Goal: Transaction & Acquisition: Purchase product/service

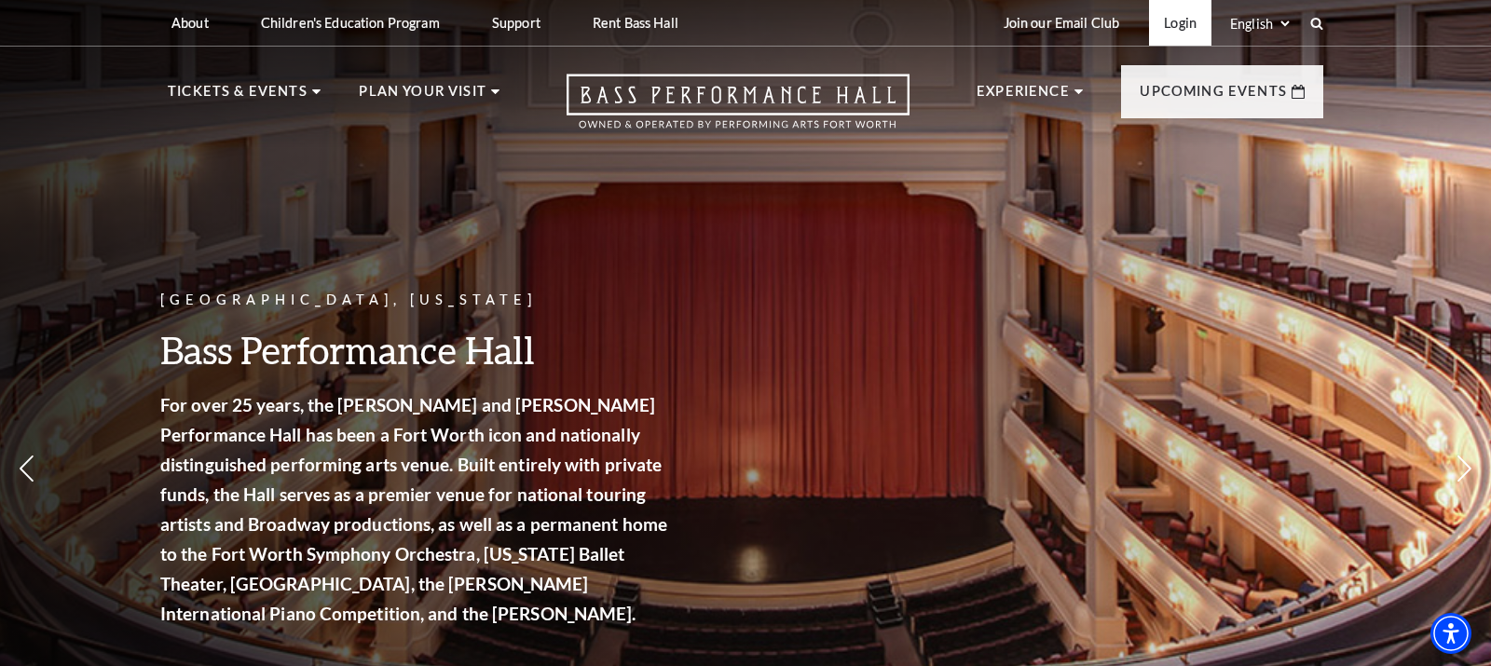
click at [1155, 26] on link "Login" at bounding box center [1180, 23] width 62 height 46
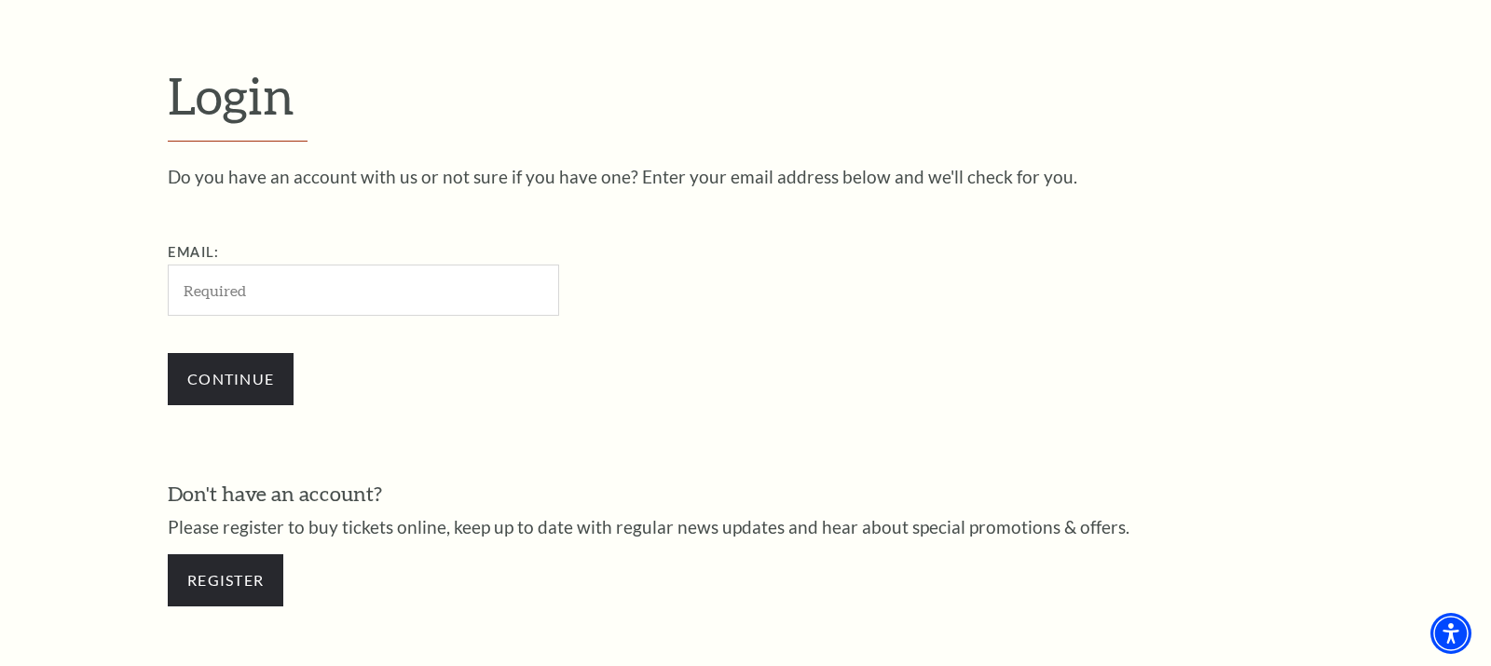
scroll to position [571, 0]
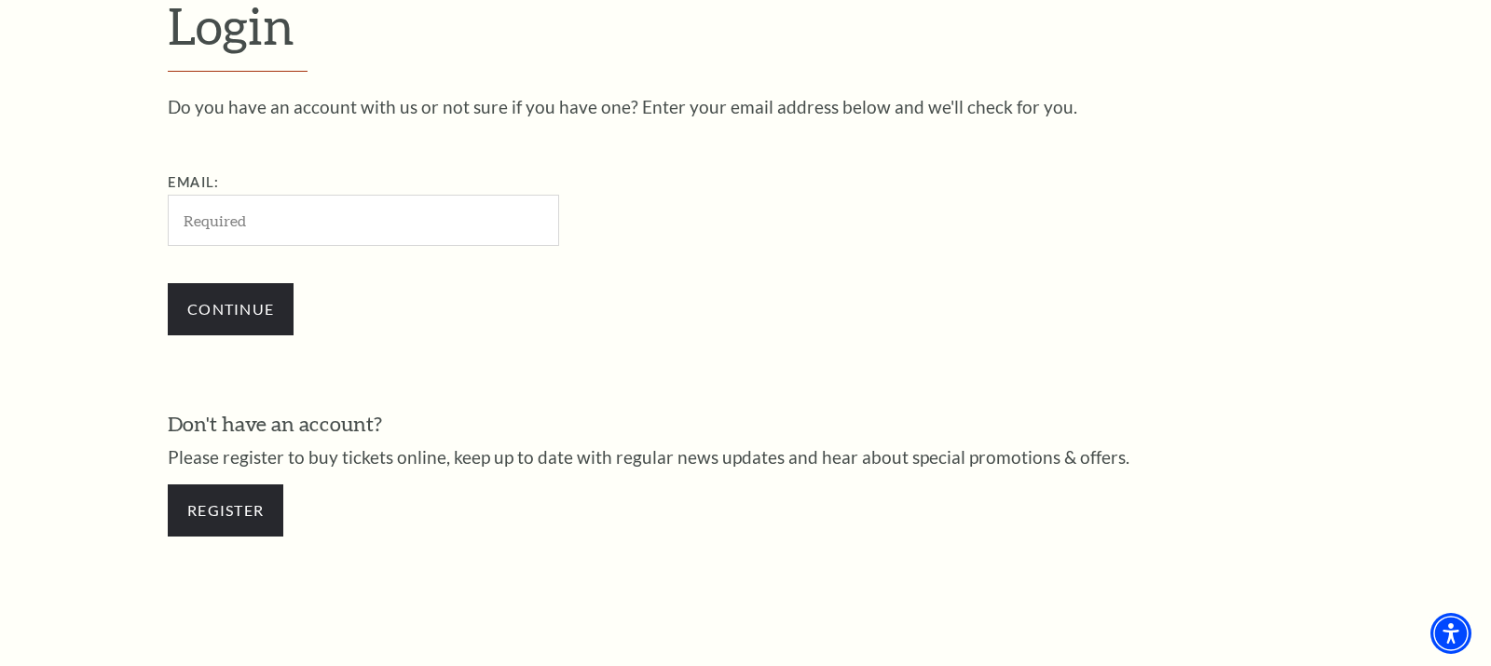
click at [227, 224] on input "Email:" at bounding box center [363, 220] width 391 height 51
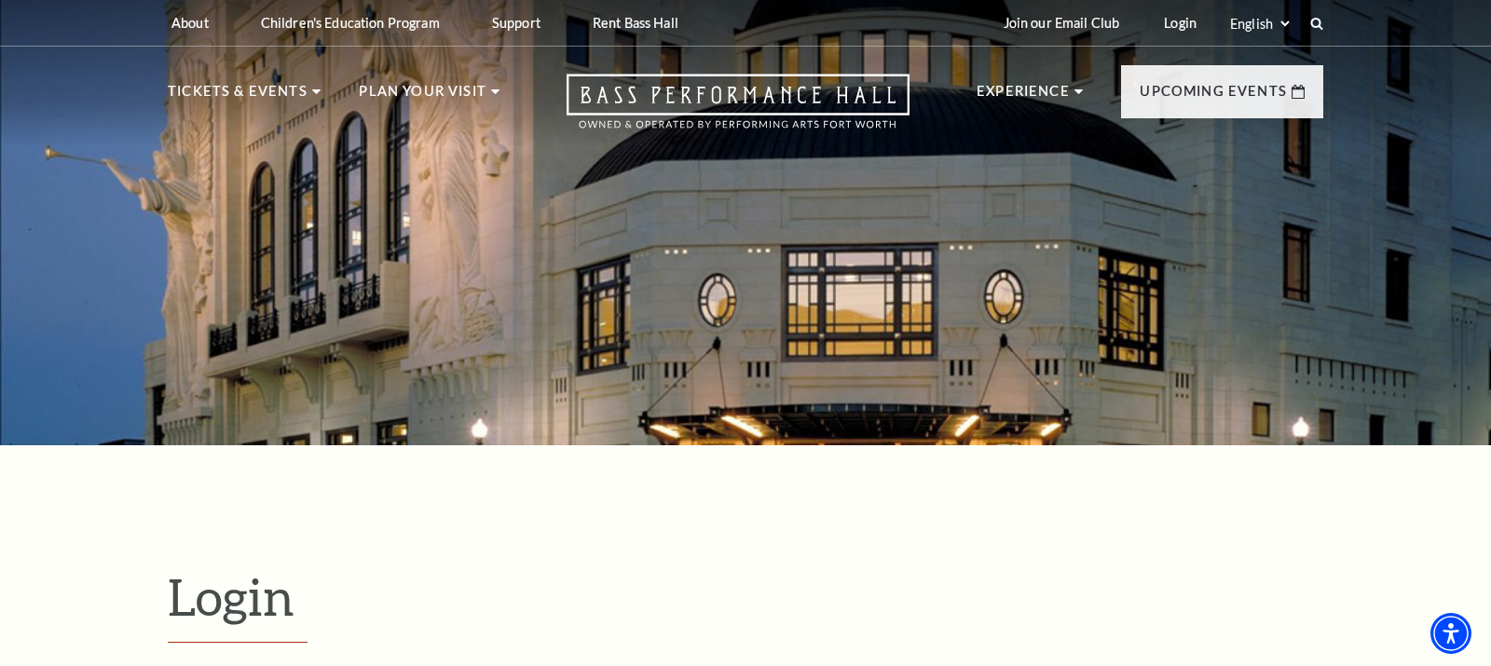
scroll to position [0, 0]
click at [851, 24] on link "Login" at bounding box center [1180, 23] width 62 height 46
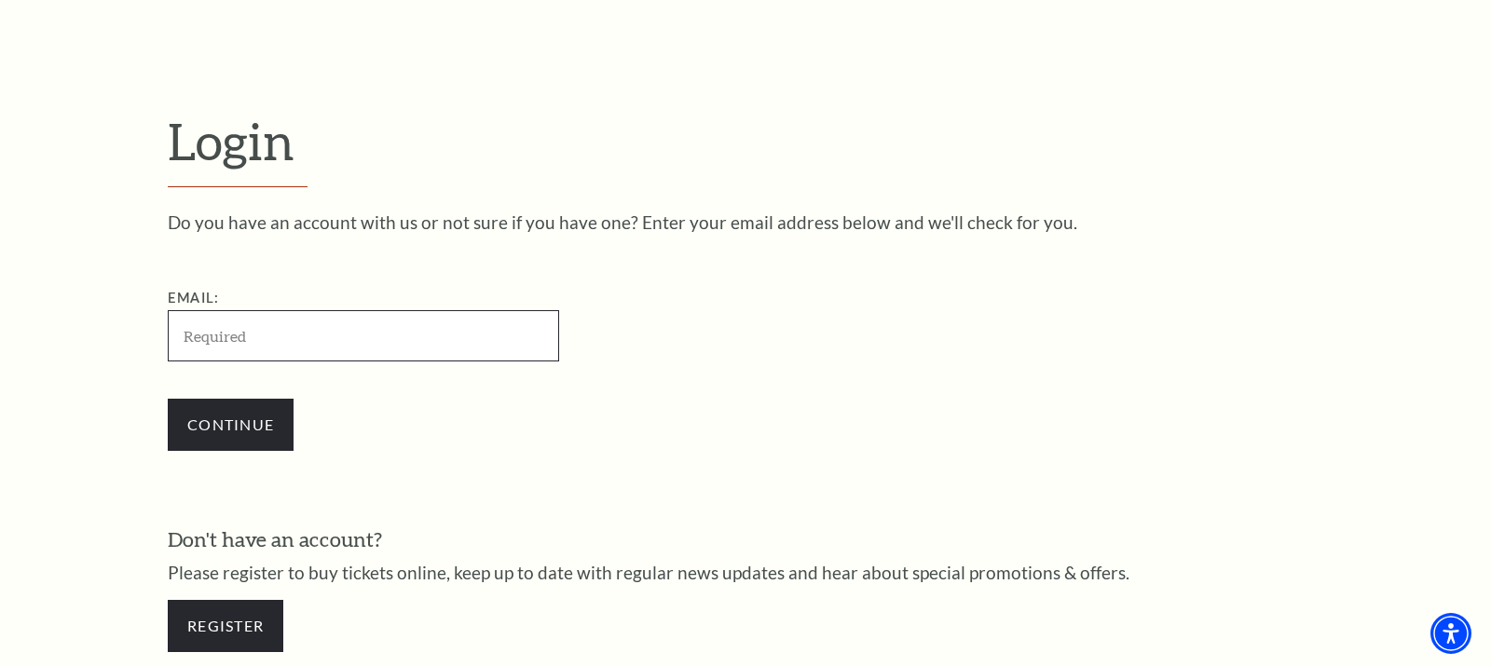
type input "mikeblevinstx@icloud.com"
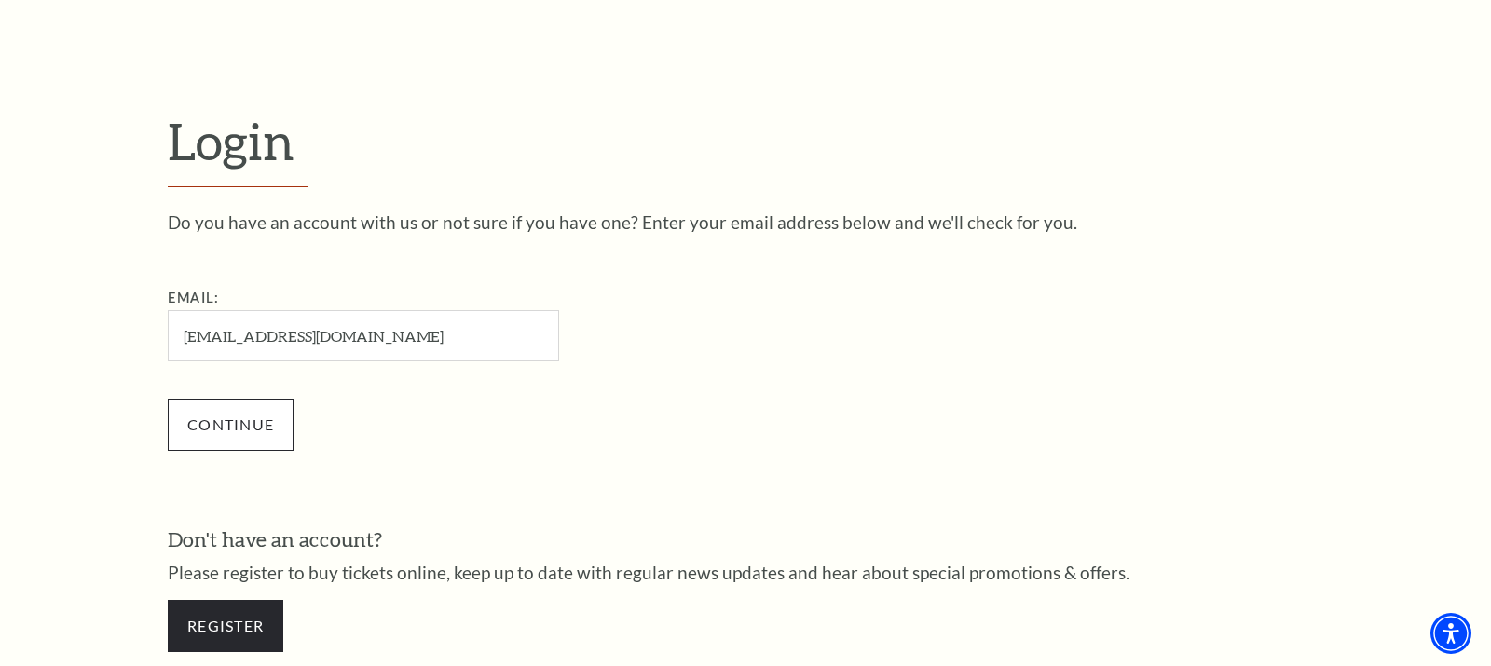
click at [238, 414] on input "Continue" at bounding box center [231, 425] width 126 height 52
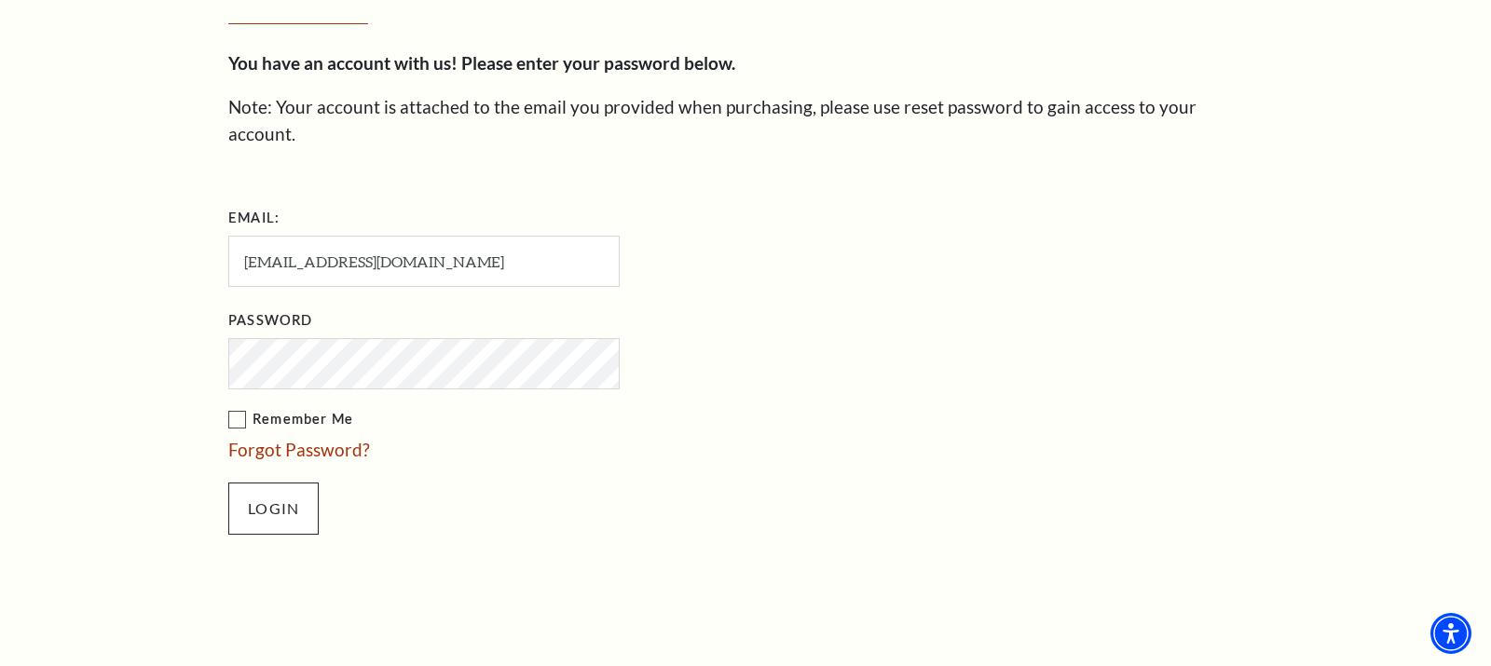
click at [271, 483] on input "Login" at bounding box center [273, 509] width 90 height 52
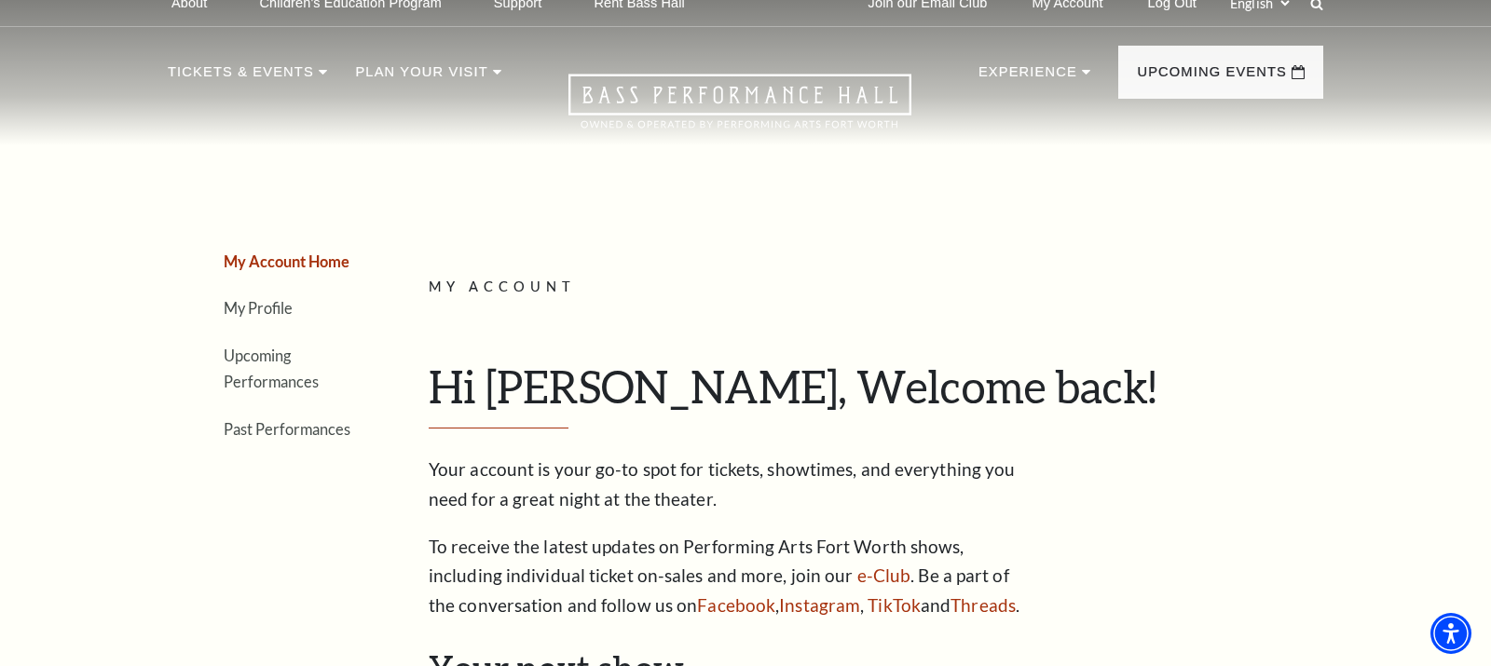
scroll to position [30, 0]
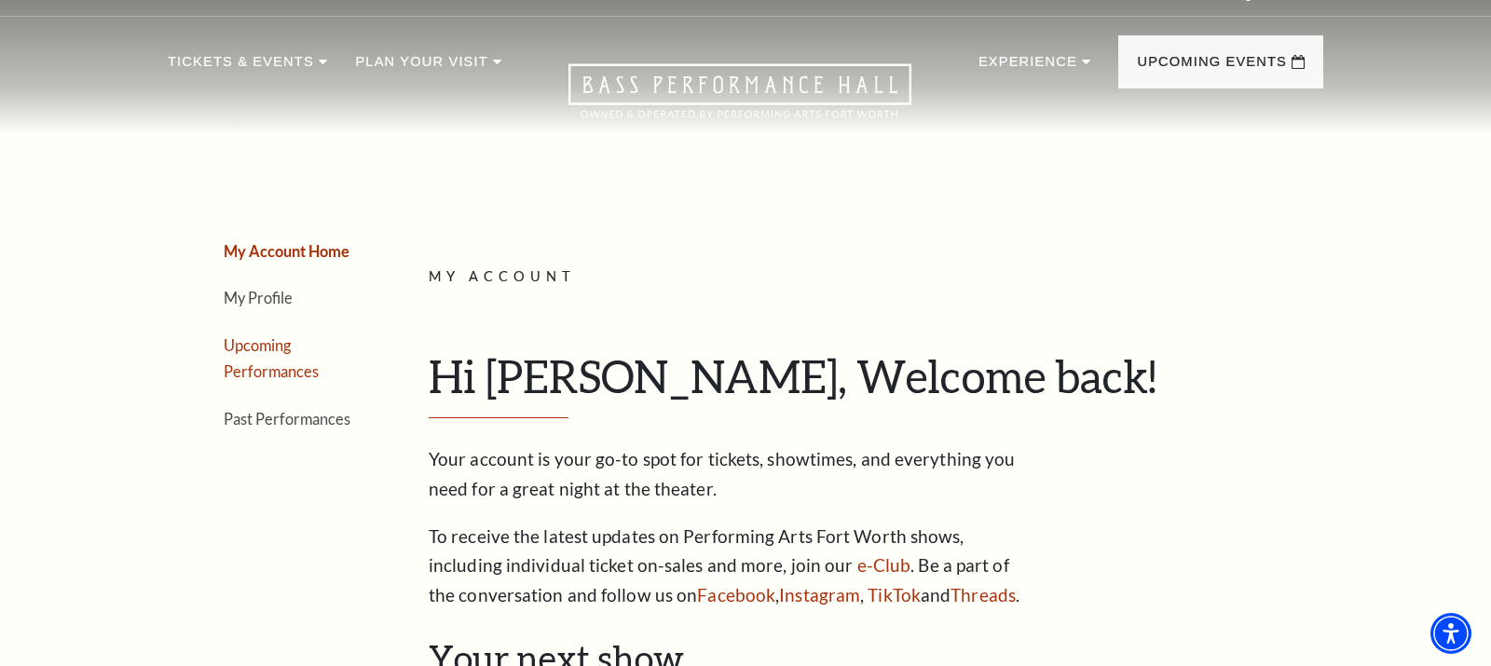
click at [280, 368] on link "Upcoming Performances" at bounding box center [271, 358] width 95 height 45
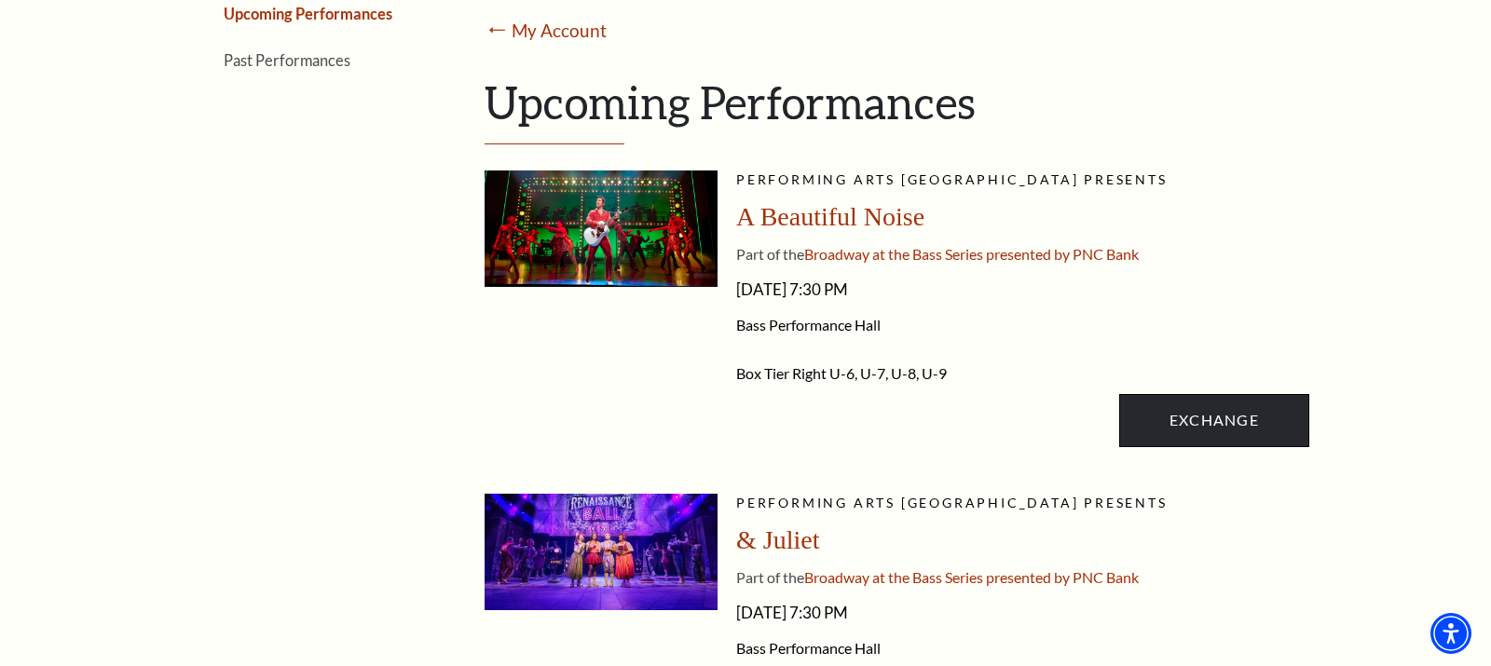
scroll to position [372, 0]
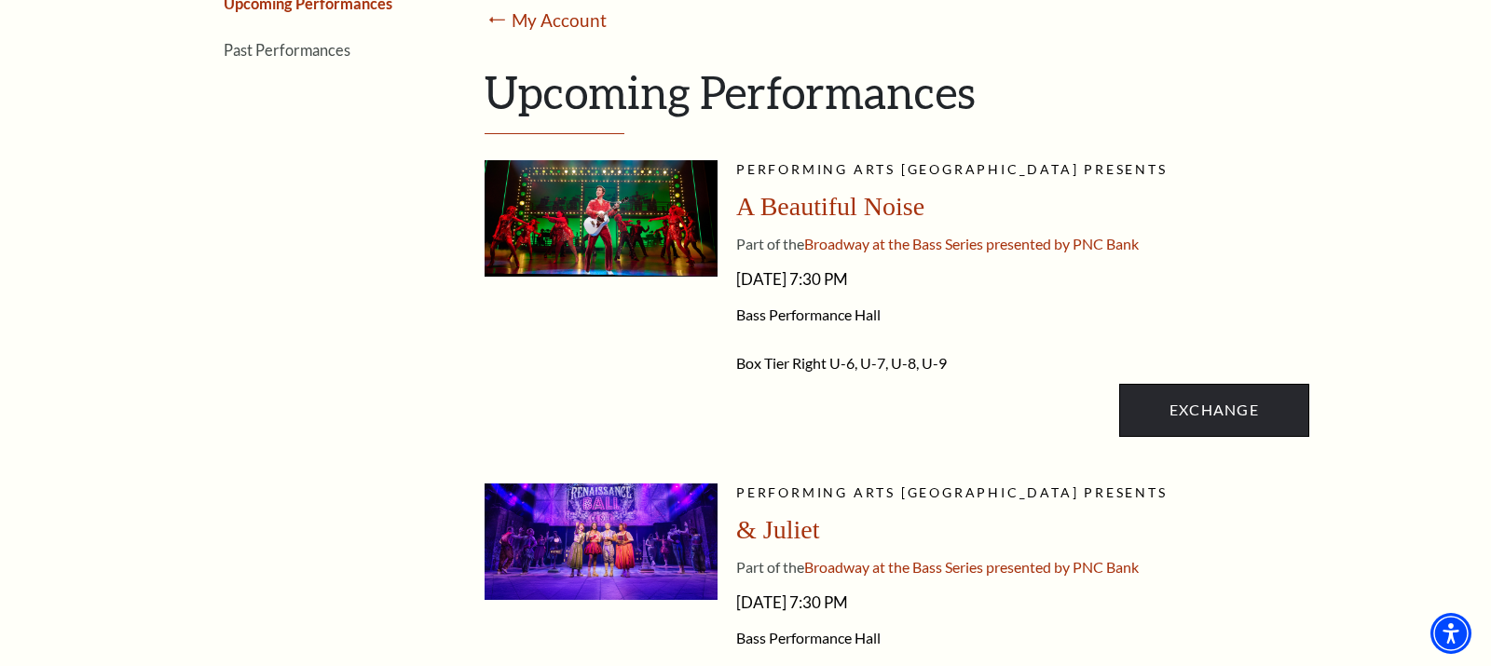
click at [1205, 409] on link "Exchange" at bounding box center [1214, 410] width 190 height 52
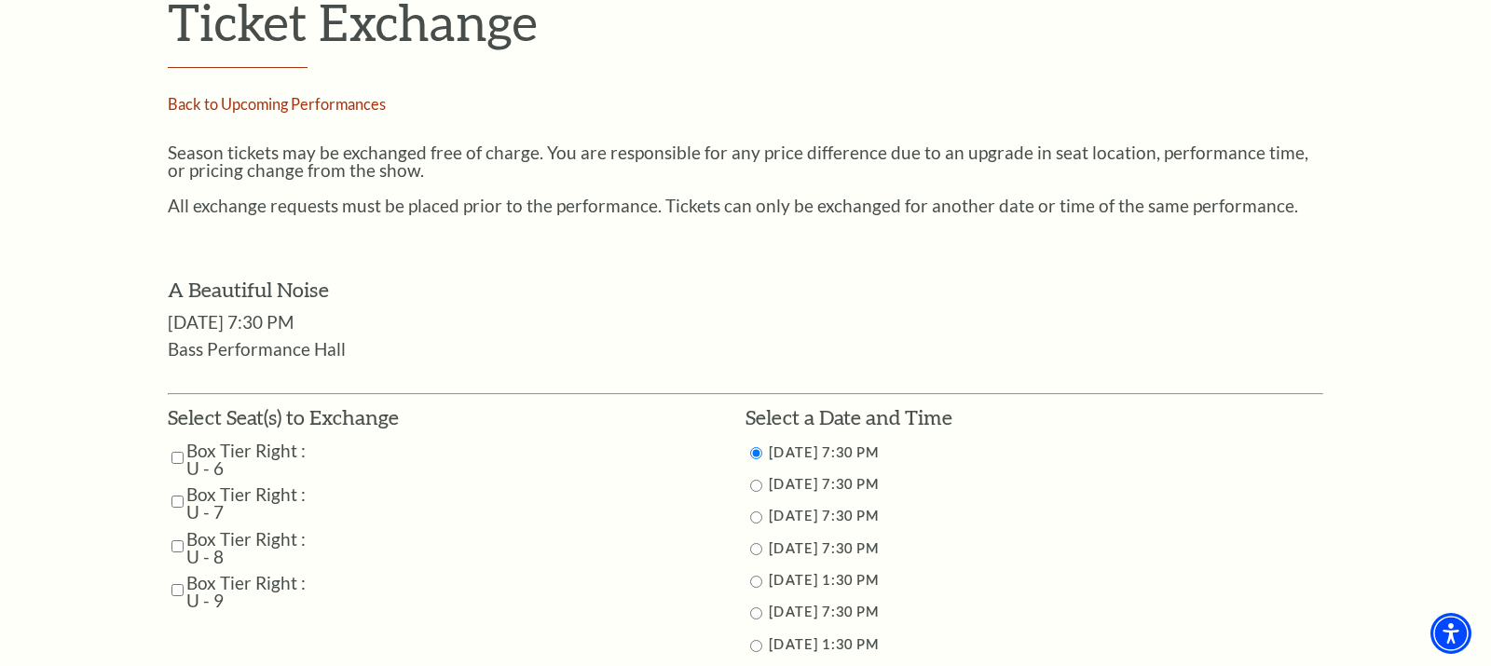
scroll to position [684, 0]
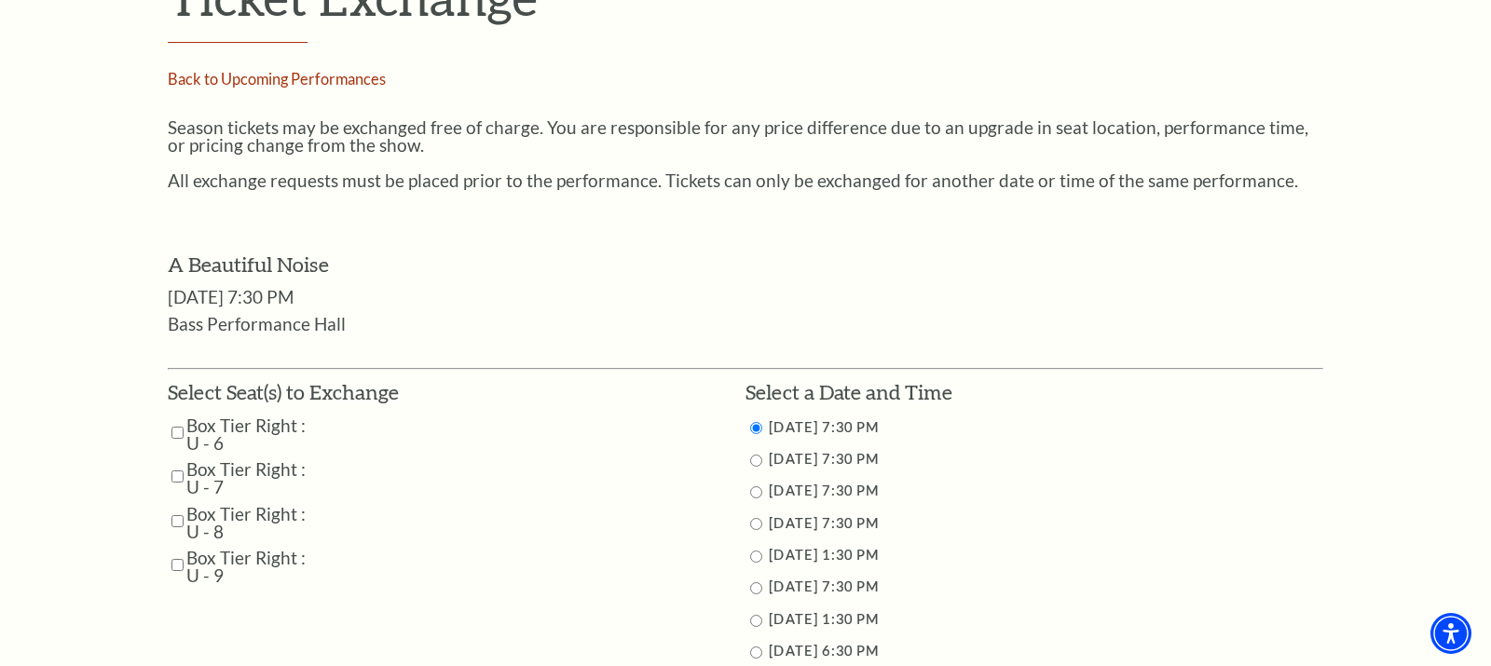
click at [172, 417] on input "Box Tier Right : U - 6" at bounding box center [177, 433] width 12 height 33
checkbox input "true"
click at [175, 460] on input "Box Tier Right : U - 7" at bounding box center [177, 476] width 12 height 33
checkbox input "true"
click at [172, 508] on input "Box Tier Right : U - 8" at bounding box center [177, 521] width 12 height 33
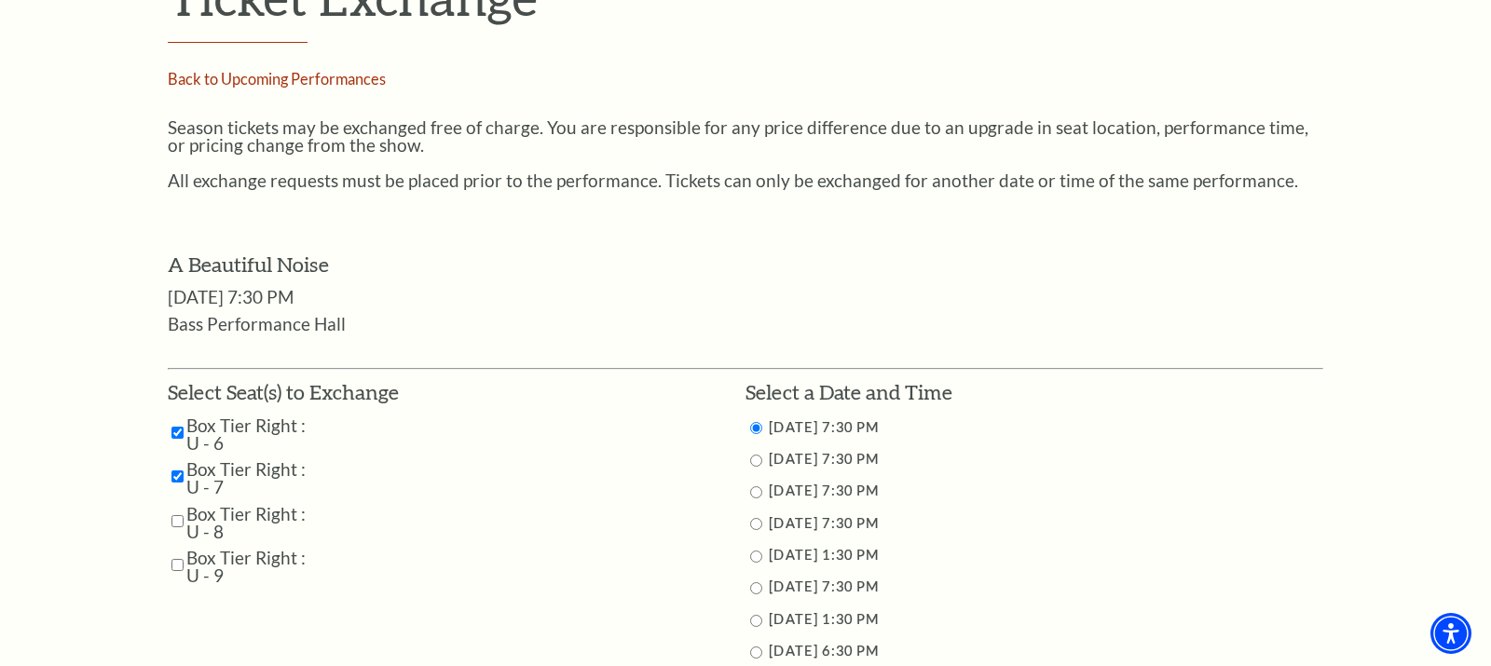
checkbox input "true"
click at [171, 549] on input "Box Tier Right : U - 9" at bounding box center [177, 565] width 12 height 33
checkbox input "true"
click at [753, 455] on input "10/29/2025 7:30 PM" at bounding box center [756, 461] width 12 height 12
radio input "true"
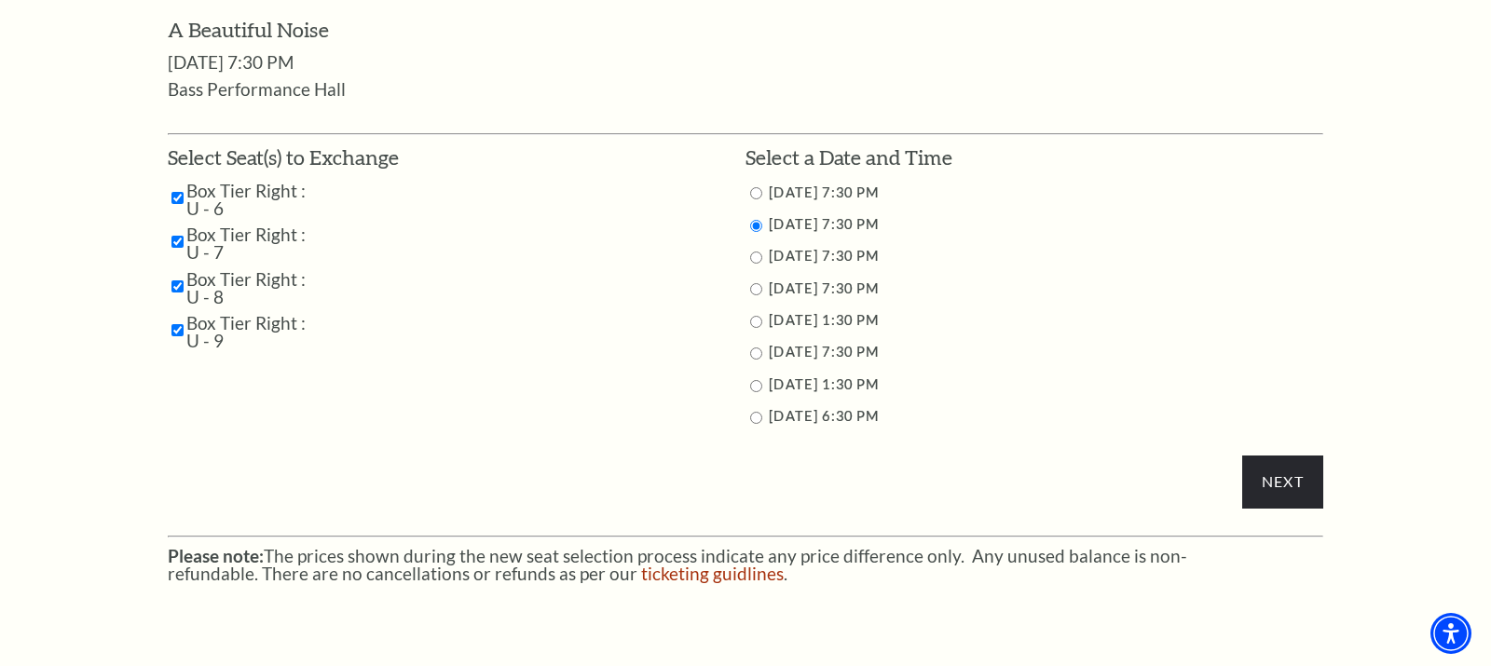
scroll to position [927, 0]
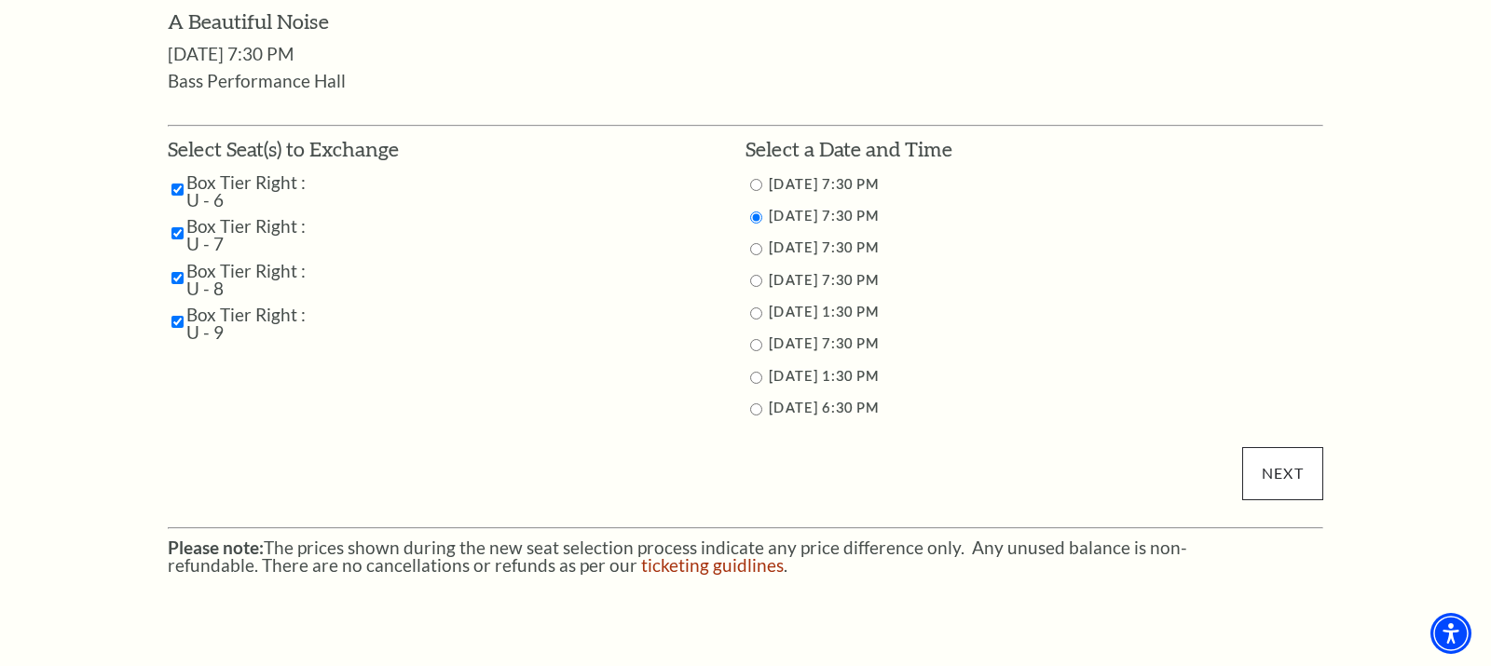
click at [1276, 464] on input "Next" at bounding box center [1282, 473] width 81 height 52
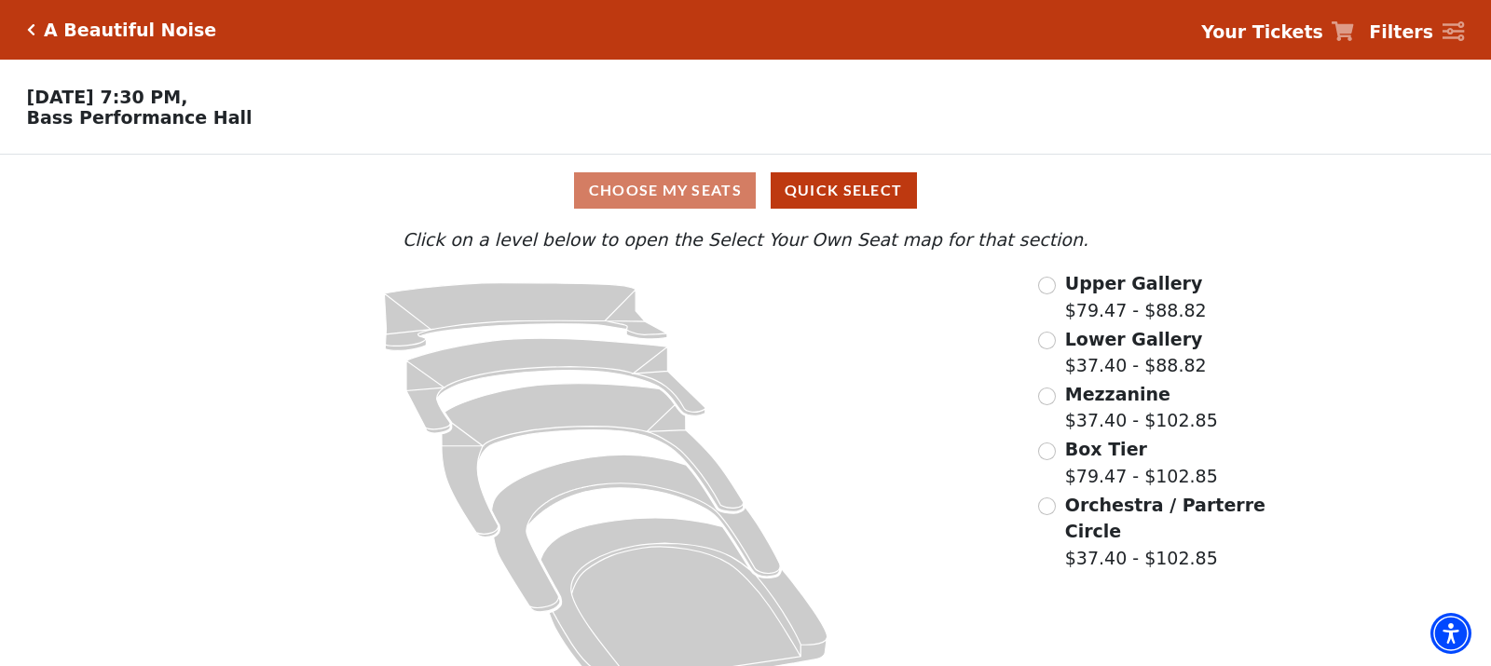
scroll to position [36, 0]
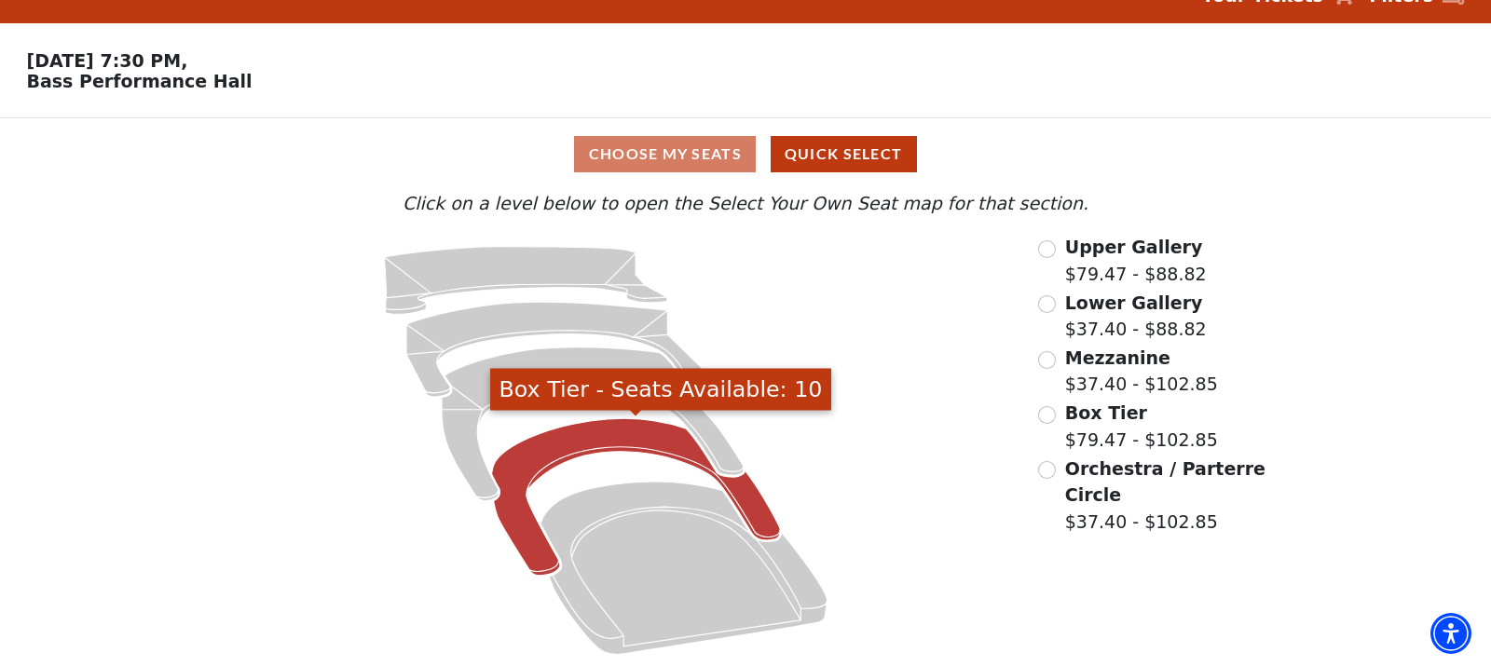
click at [608, 443] on icon "Box Tier - Seats Available: 10" at bounding box center [636, 496] width 288 height 157
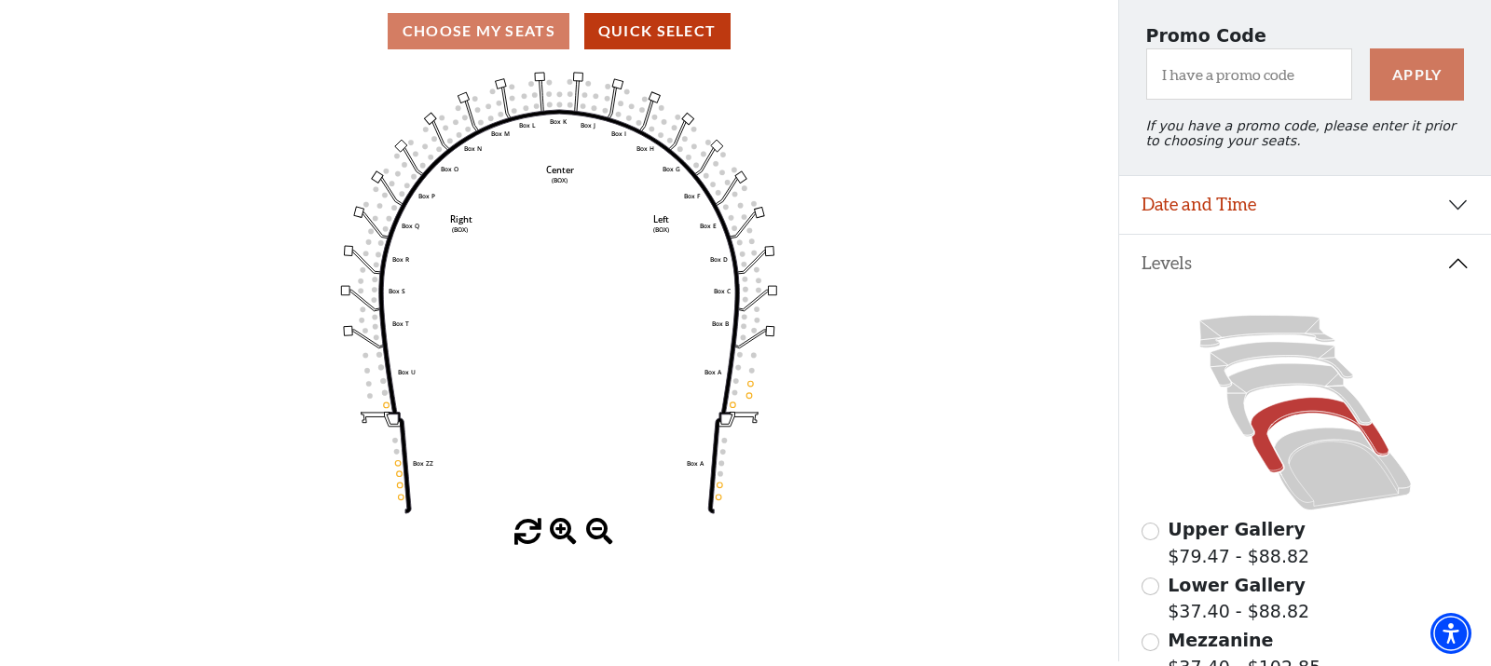
scroll to position [177, 0]
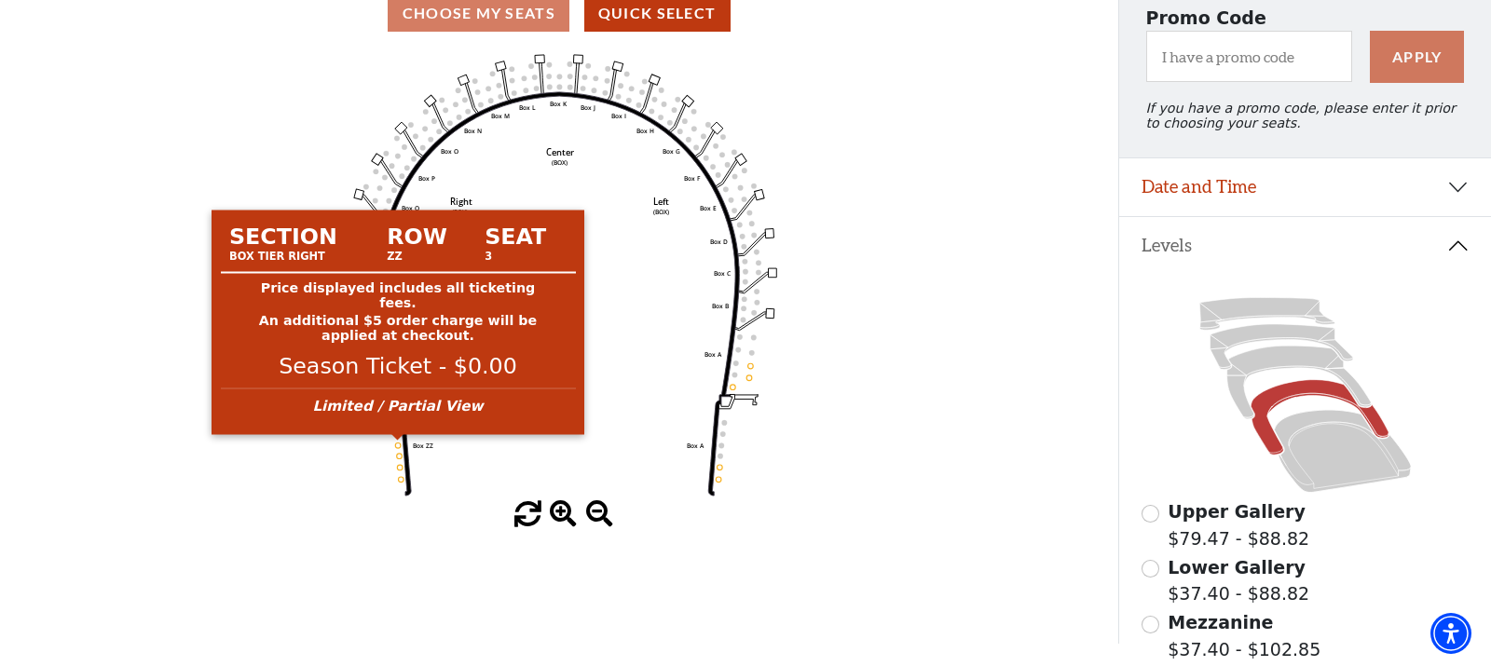
click at [400, 444] on circle at bounding box center [398, 446] width 6 height 6
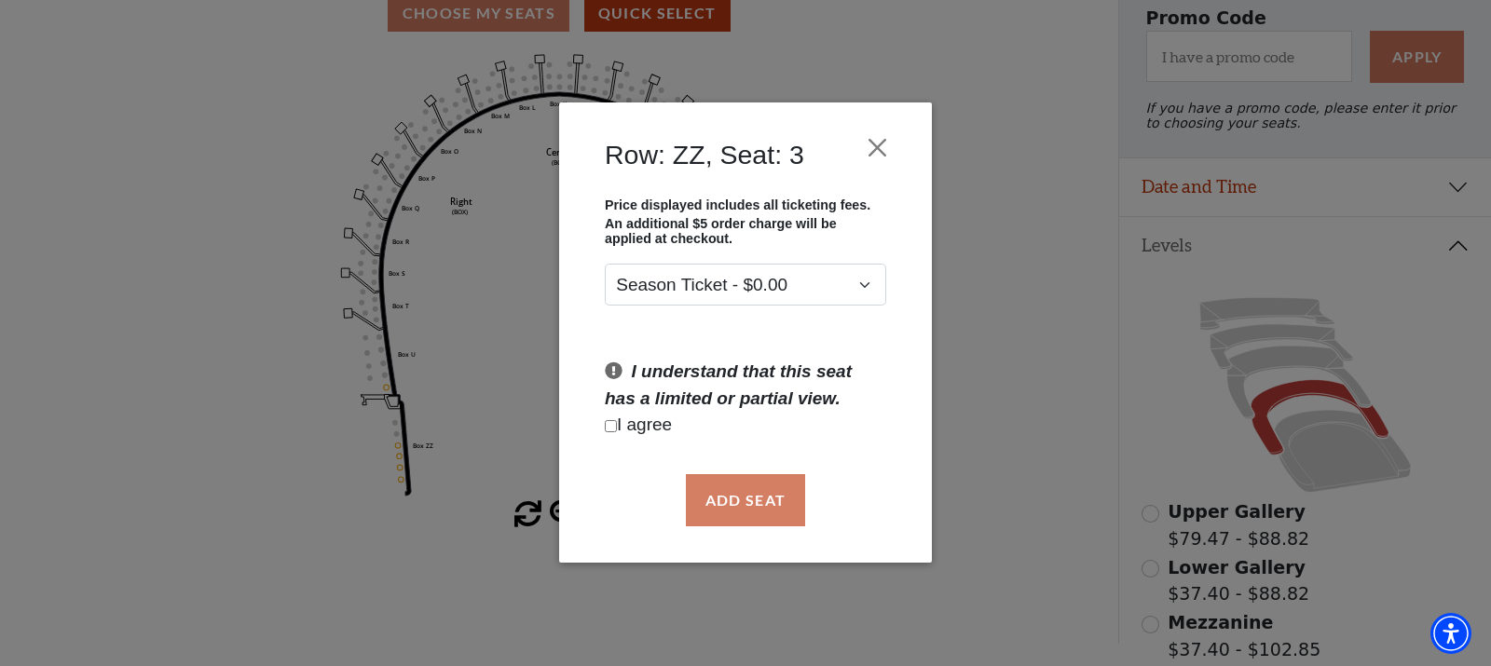
click at [607, 428] on input "Checkbox field" at bounding box center [611, 426] width 12 height 12
checkbox input "true"
click at [750, 503] on button "Add Seat" at bounding box center [745, 500] width 119 height 52
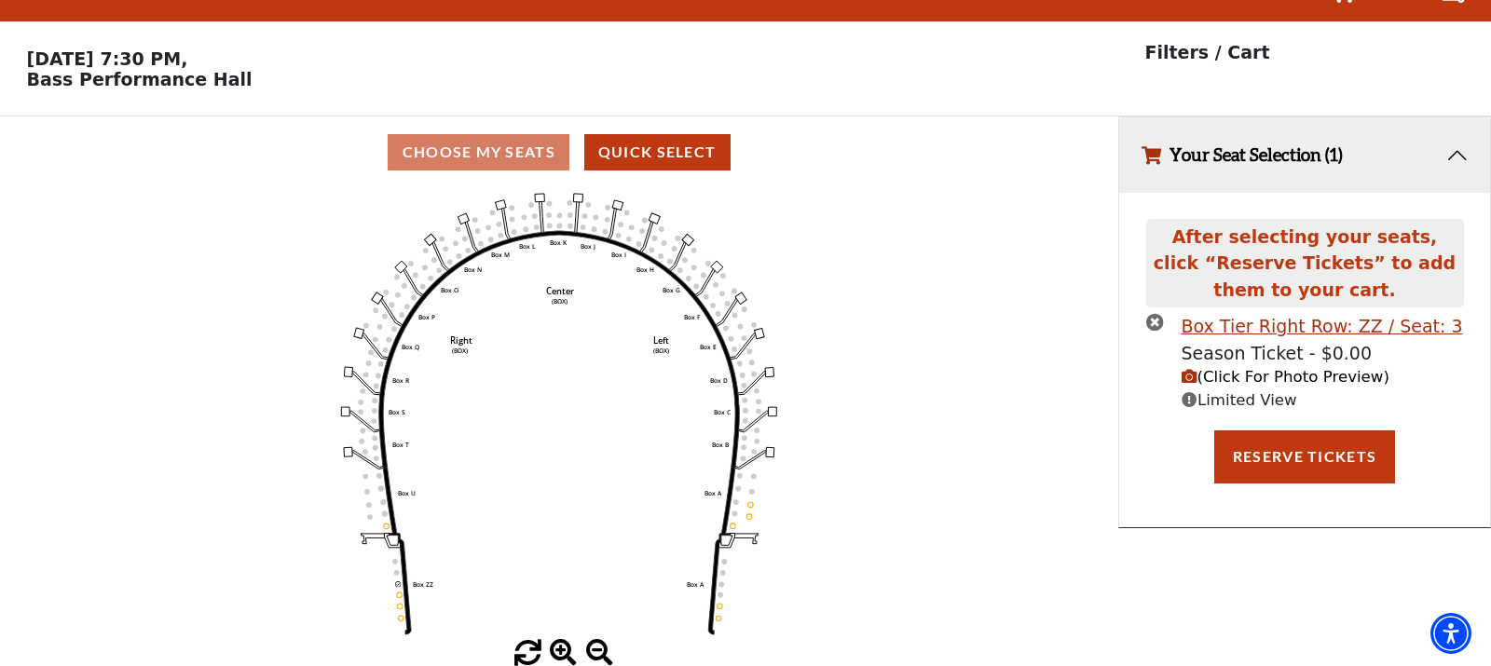
scroll to position [37, 0]
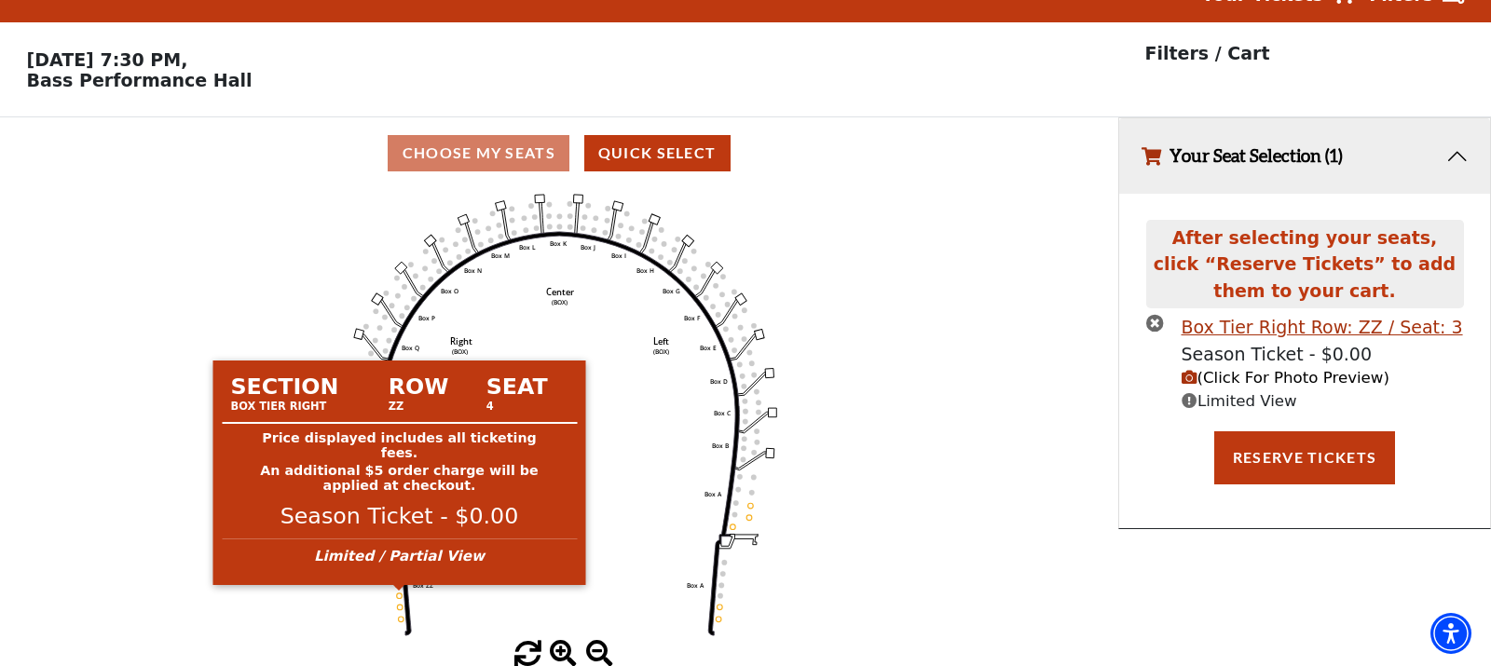
click at [397, 594] on circle at bounding box center [400, 597] width 6 height 6
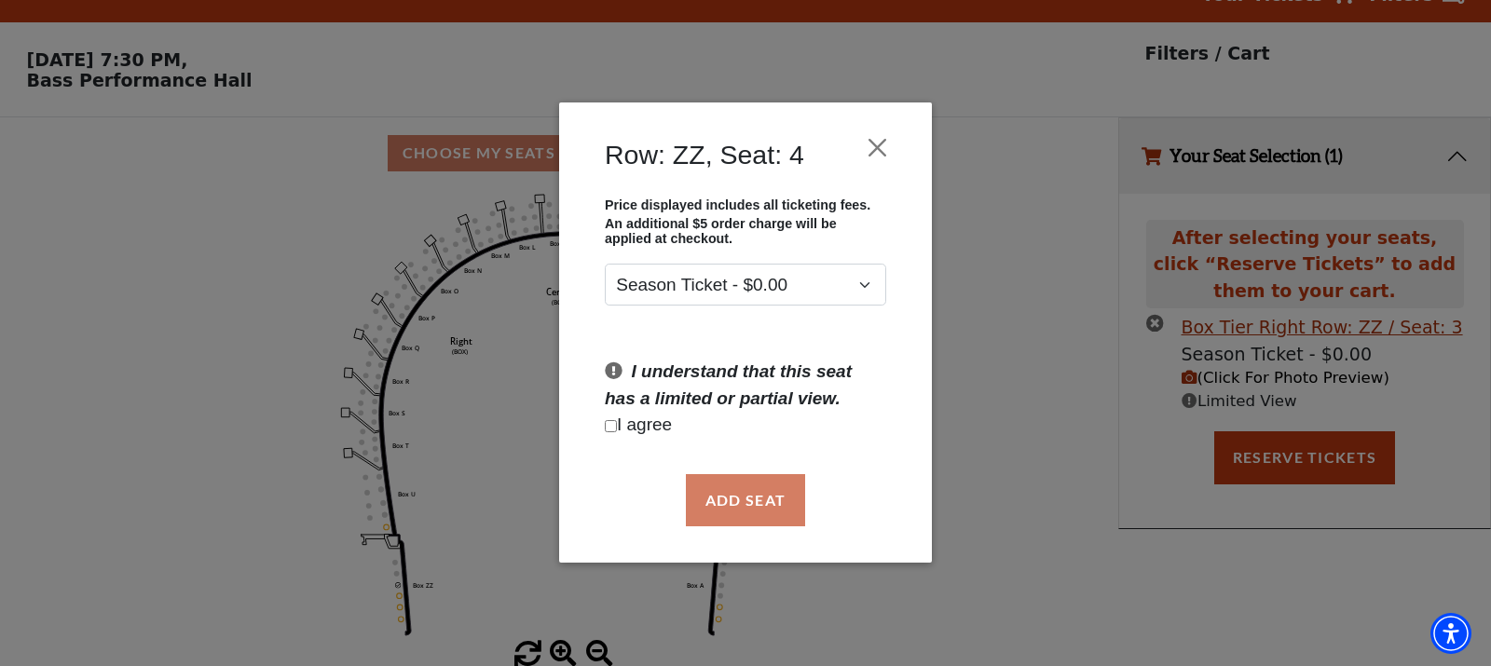
click at [607, 426] on input "Checkbox field" at bounding box center [611, 426] width 12 height 12
checkbox input "true"
click at [744, 498] on button "Add Seat" at bounding box center [745, 500] width 119 height 52
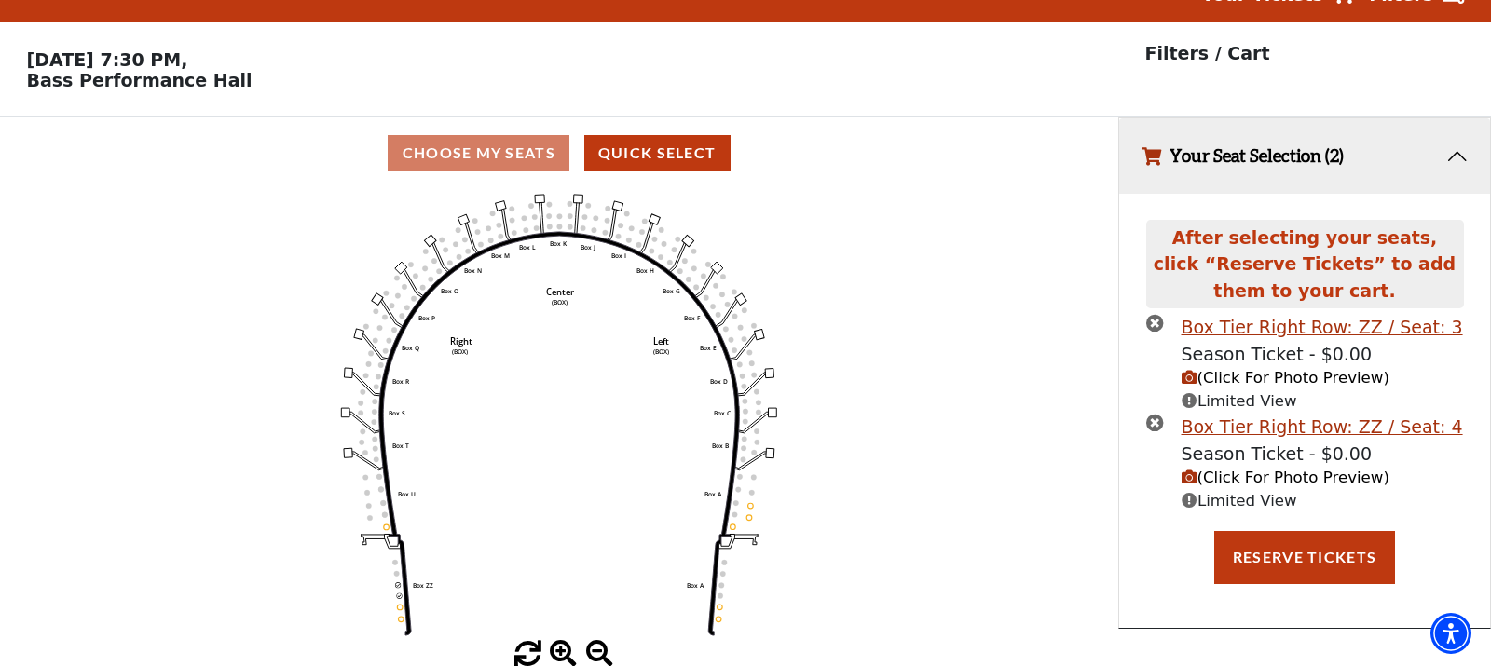
click at [401, 605] on circle at bounding box center [400, 608] width 6 height 6
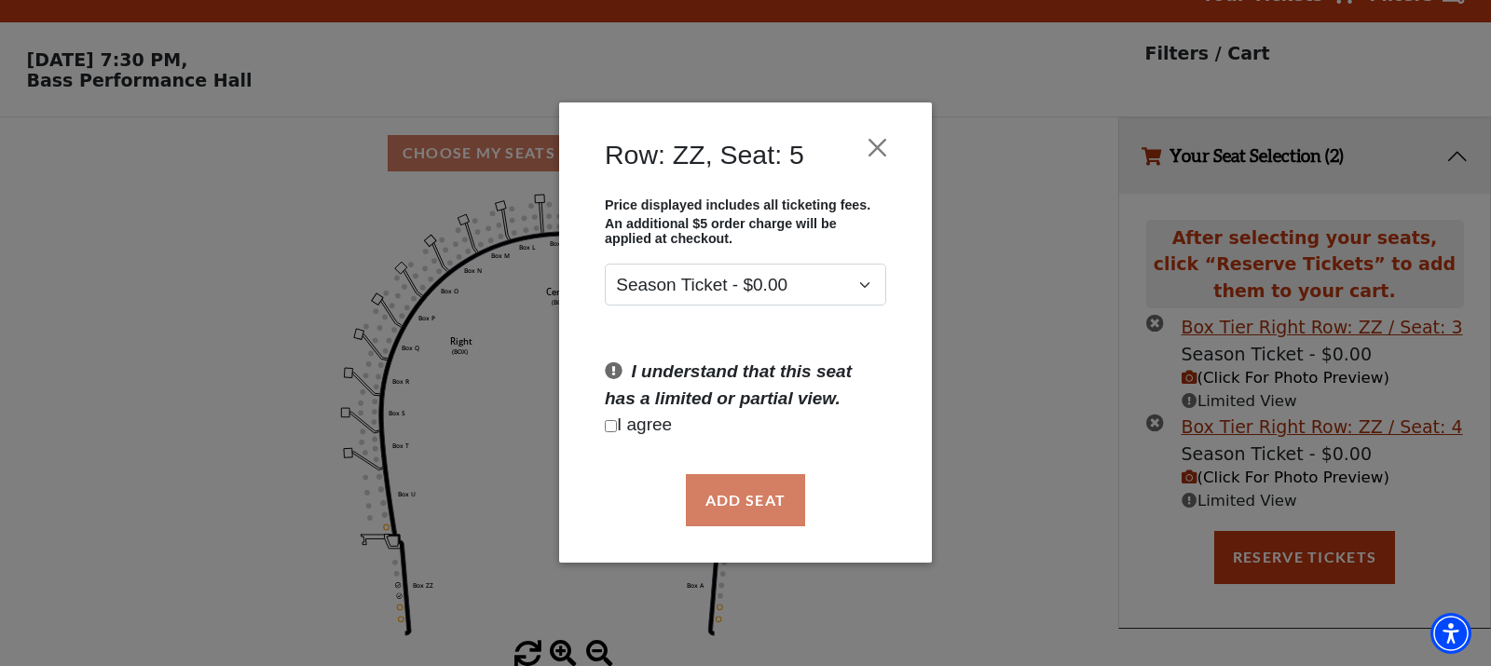
click at [609, 429] on input "Checkbox field" at bounding box center [611, 426] width 12 height 12
checkbox input "true"
click at [726, 500] on button "Add Seat" at bounding box center [745, 500] width 119 height 52
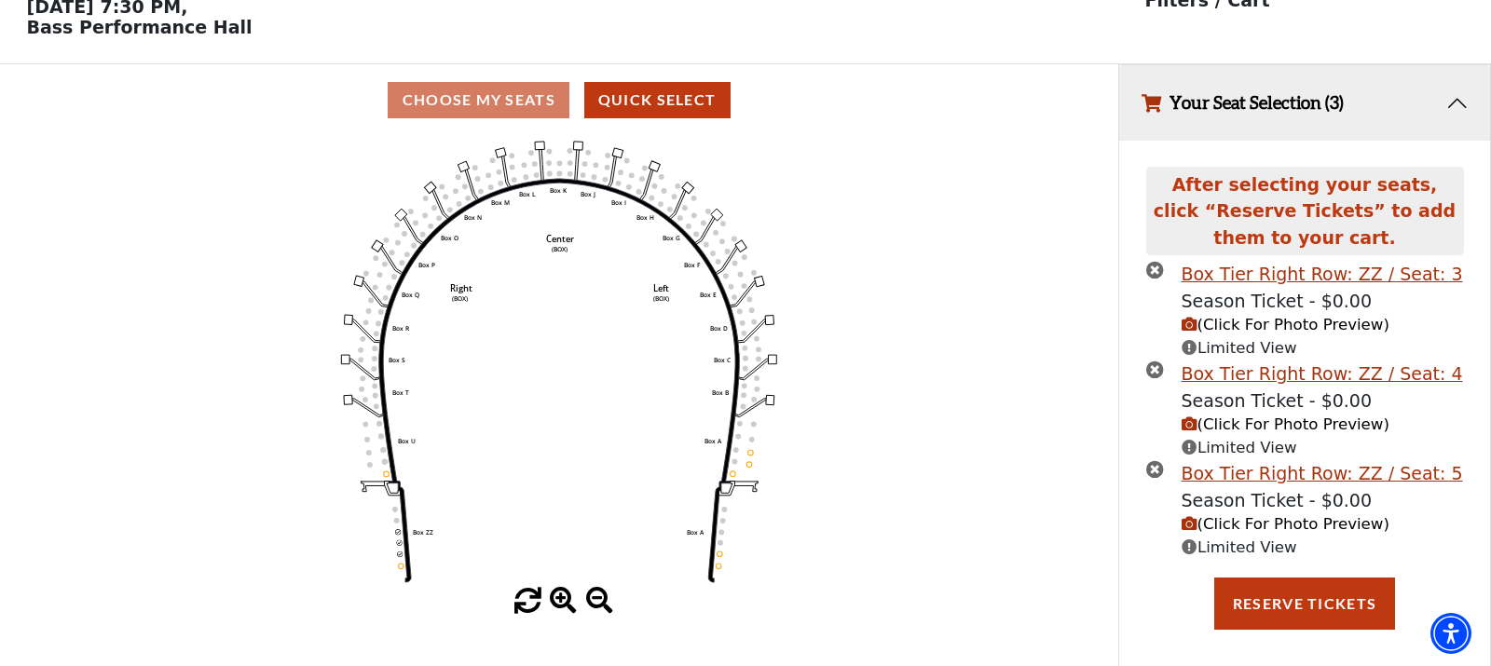
scroll to position [89, 0]
click at [401, 564] on use "Seat Selected" at bounding box center [401, 567] width 6 height 6
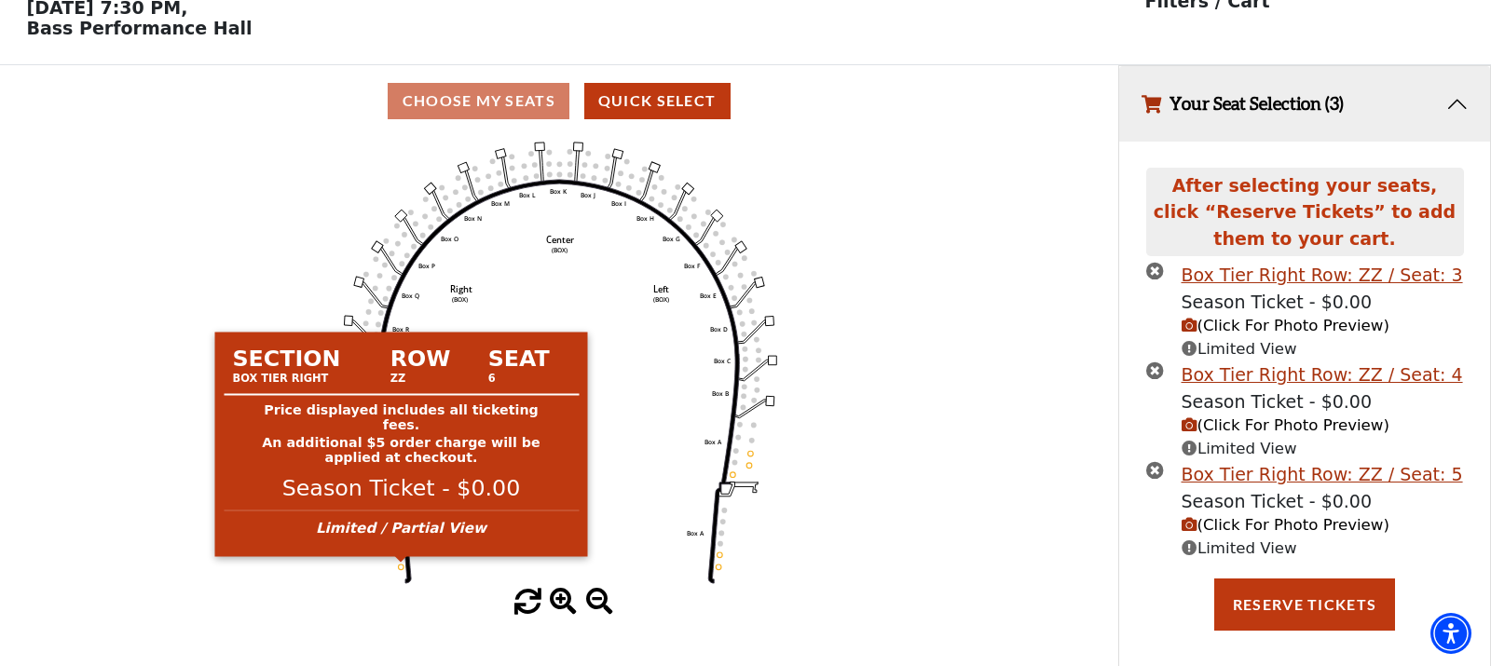
click at [400, 567] on circle at bounding box center [401, 568] width 6 height 6
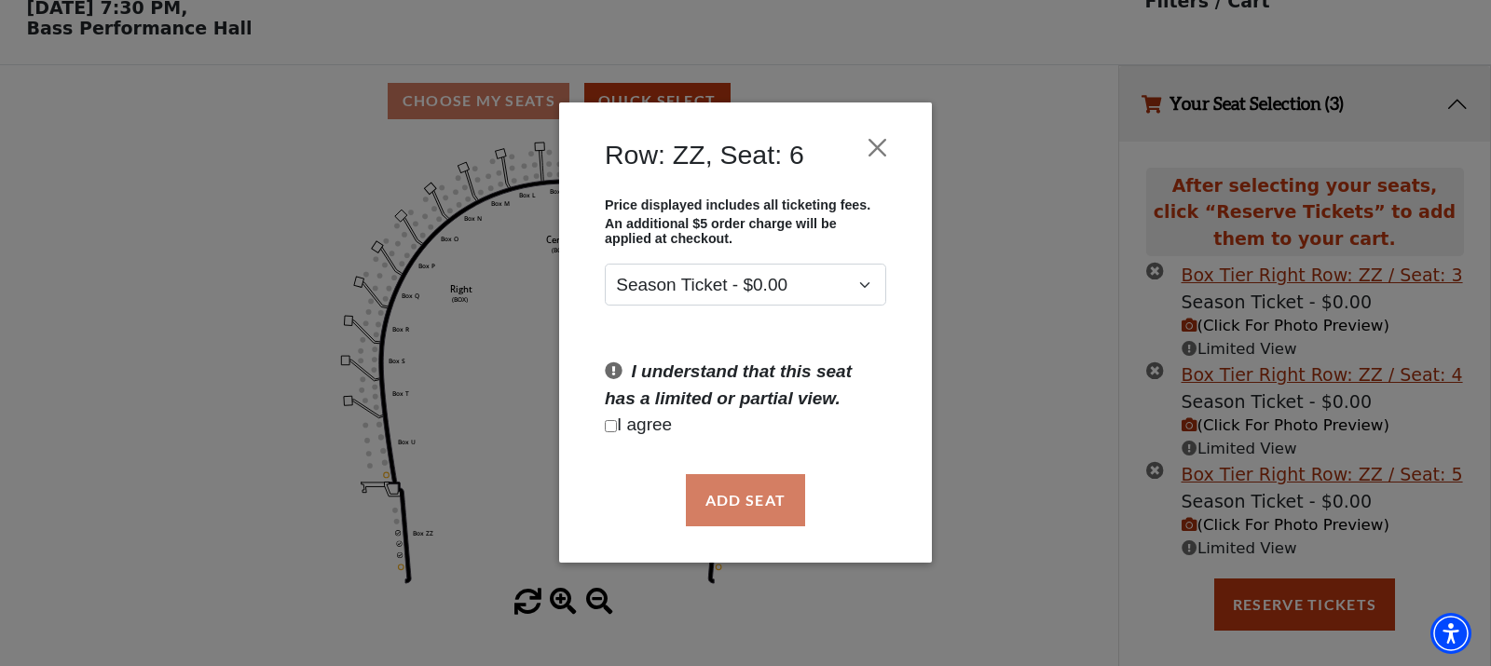
click at [605, 426] on input "Checkbox field" at bounding box center [611, 426] width 12 height 12
checkbox input "true"
click at [757, 500] on button "Add Seat" at bounding box center [745, 500] width 119 height 52
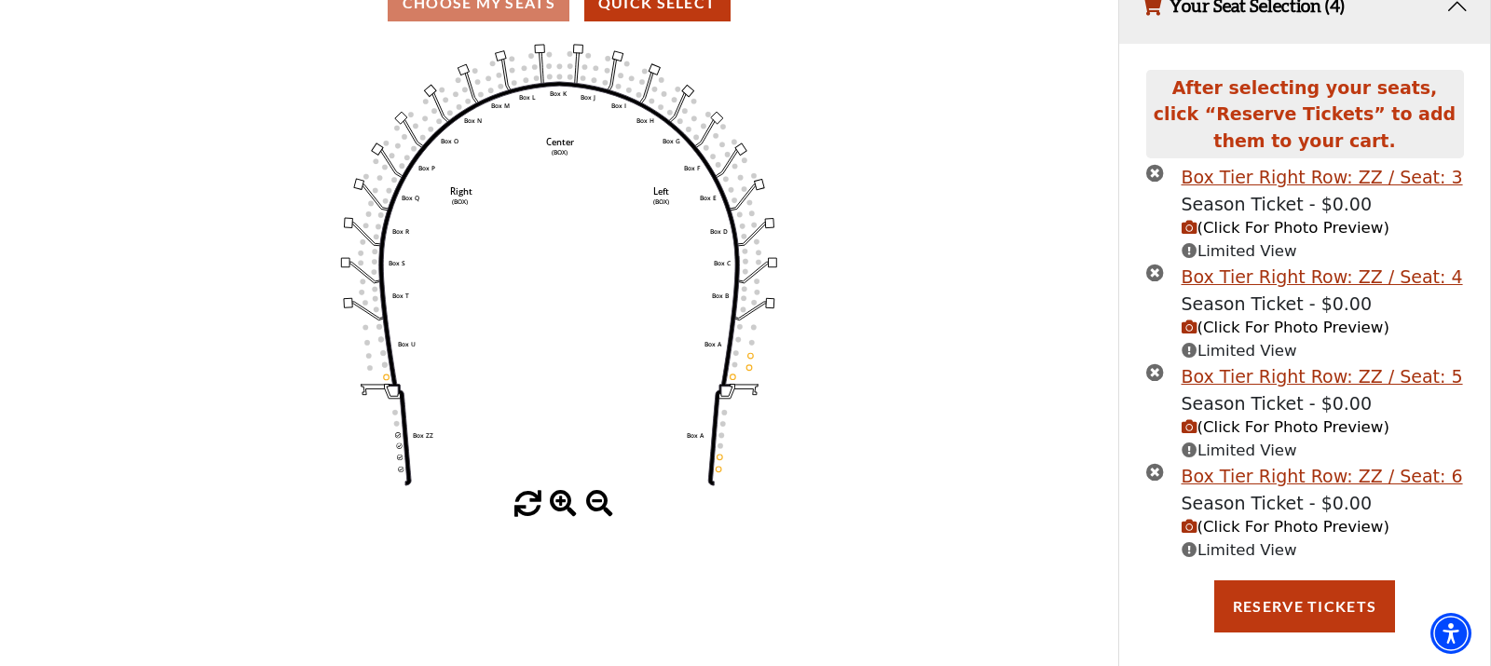
scroll to position [186, 0]
click at [1256, 519] on span "(Click For Photo Preview)" at bounding box center [1285, 528] width 208 height 18
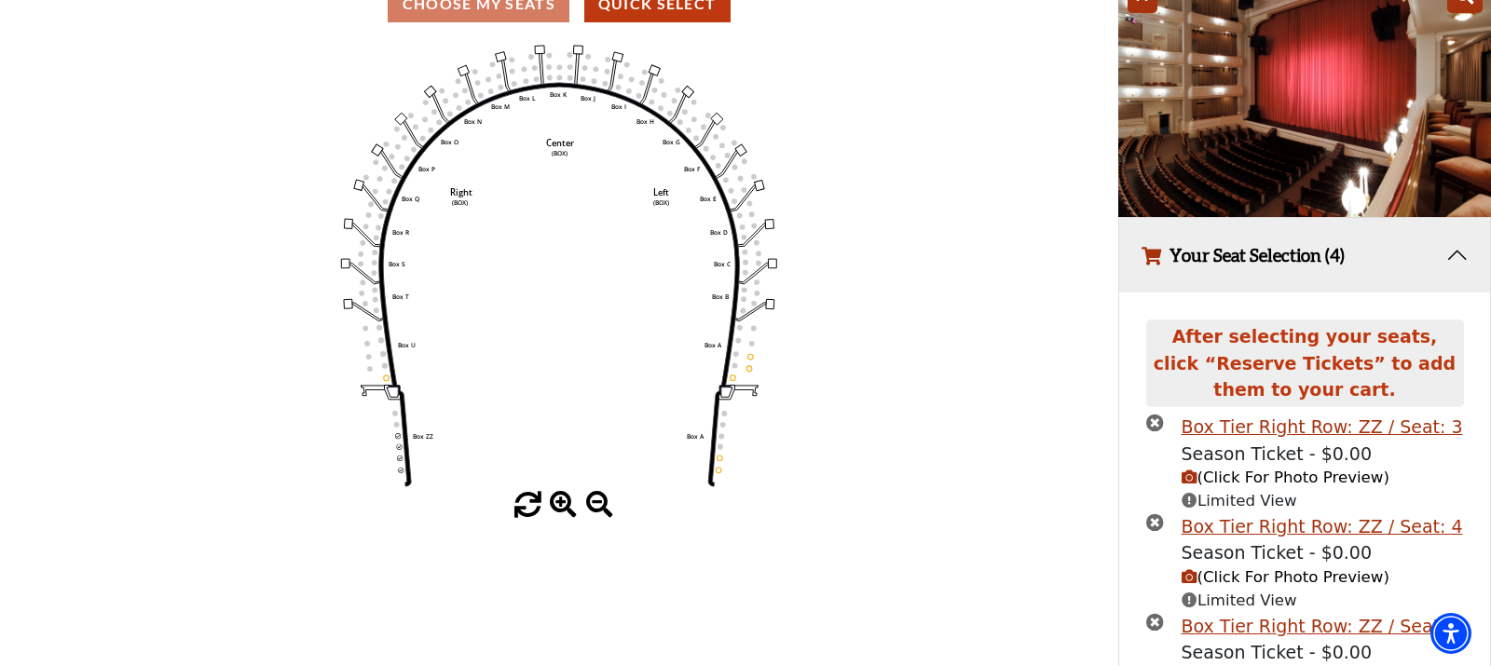
click at [1441, 145] on img at bounding box center [1304, 92] width 373 height 249
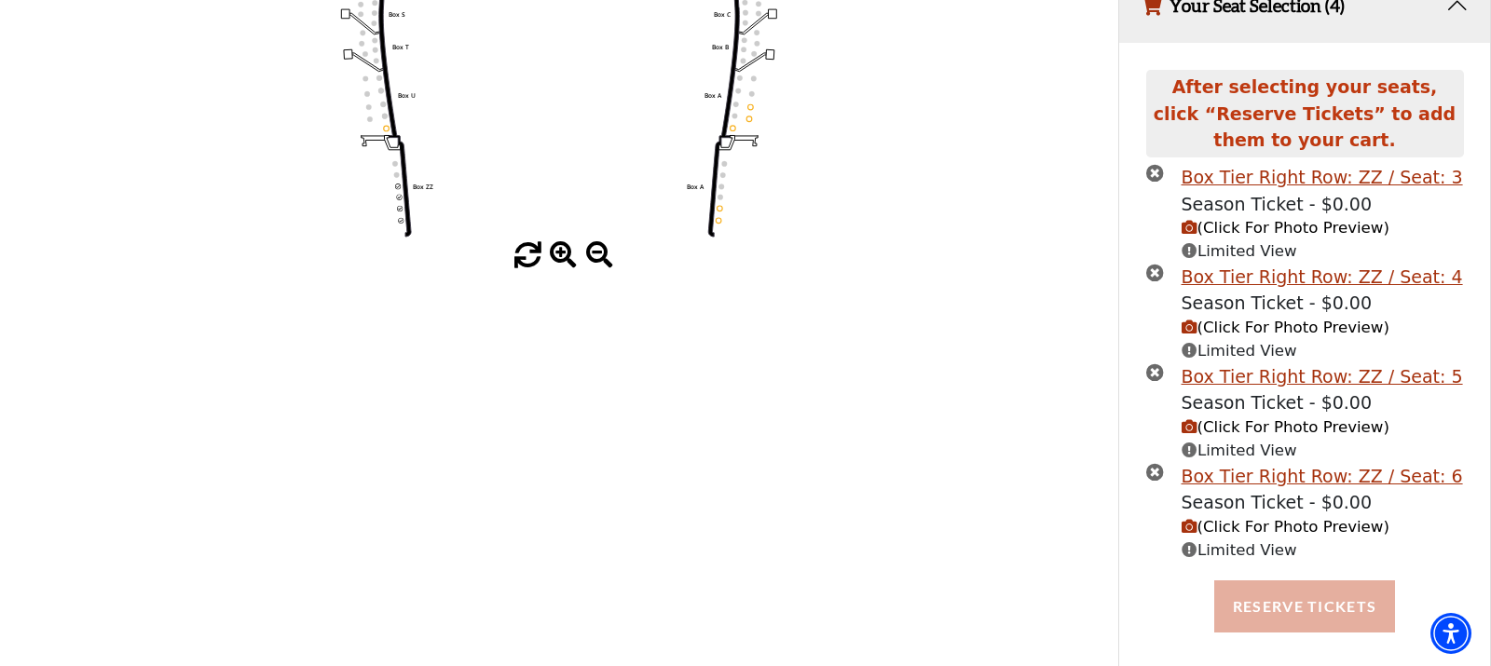
scroll to position [435, 0]
click at [1284, 591] on button "Reserve Tickets" at bounding box center [1304, 607] width 181 height 52
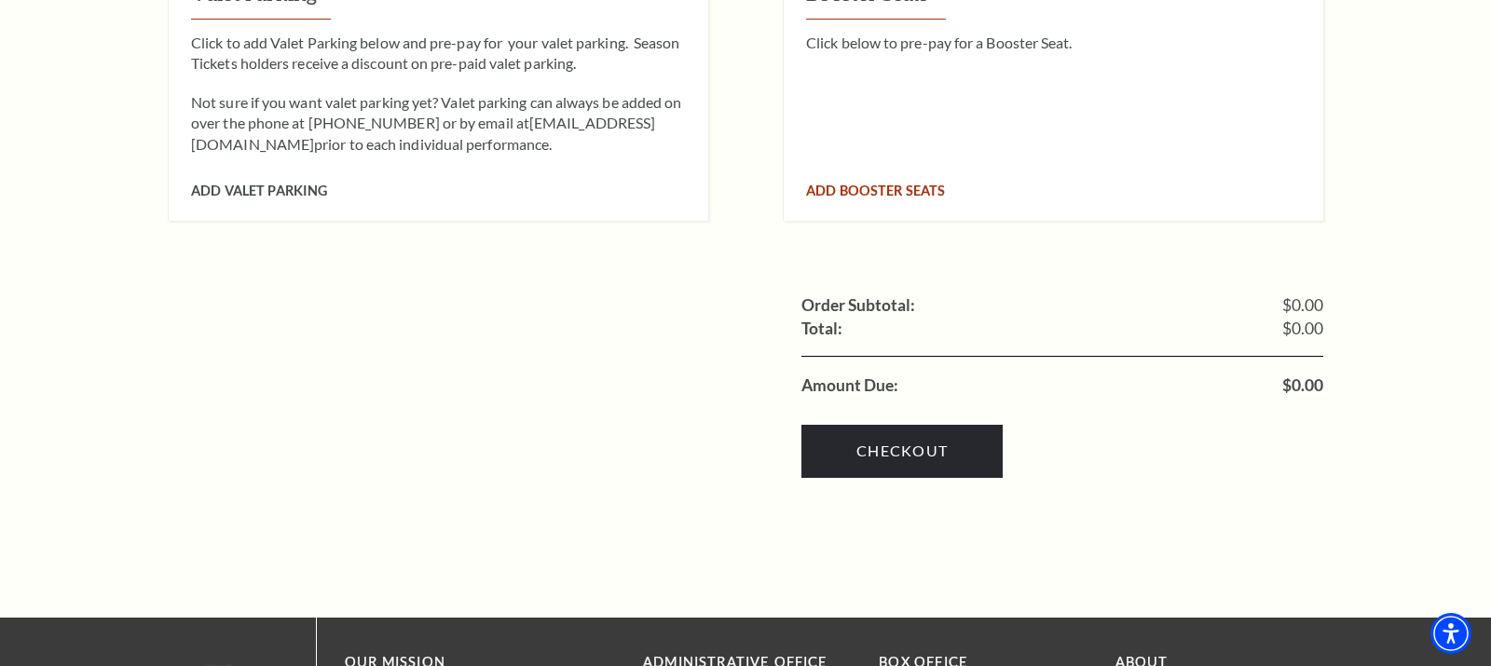
scroll to position [2362, 0]
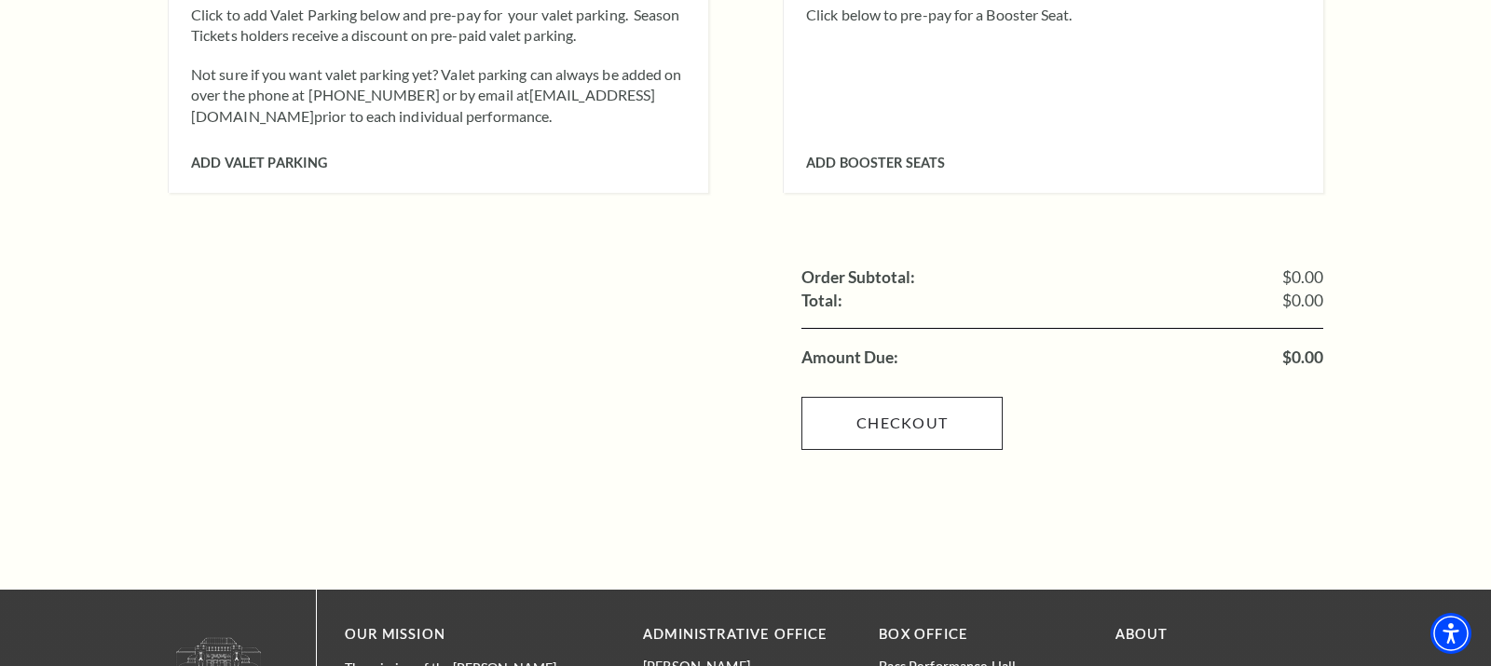
click at [894, 397] on link "Checkout" at bounding box center [901, 423] width 201 height 52
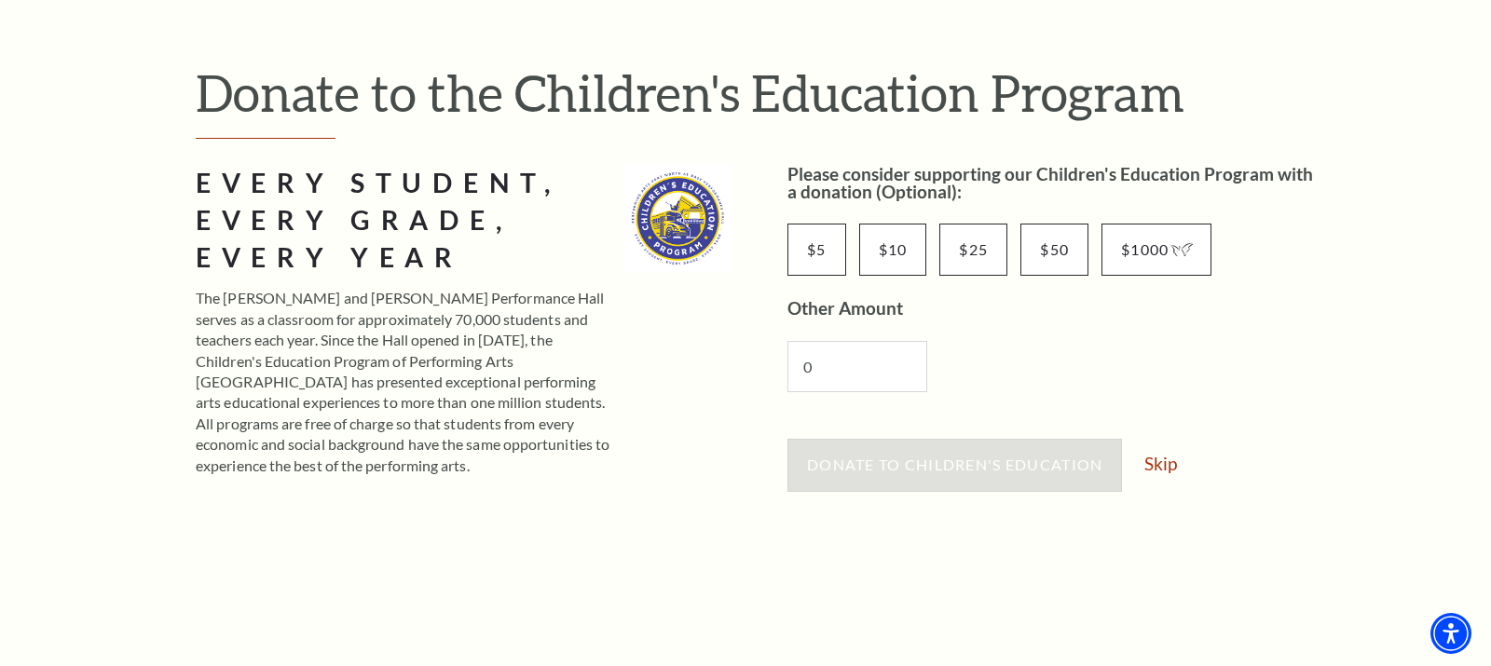
scroll to position [199, 0]
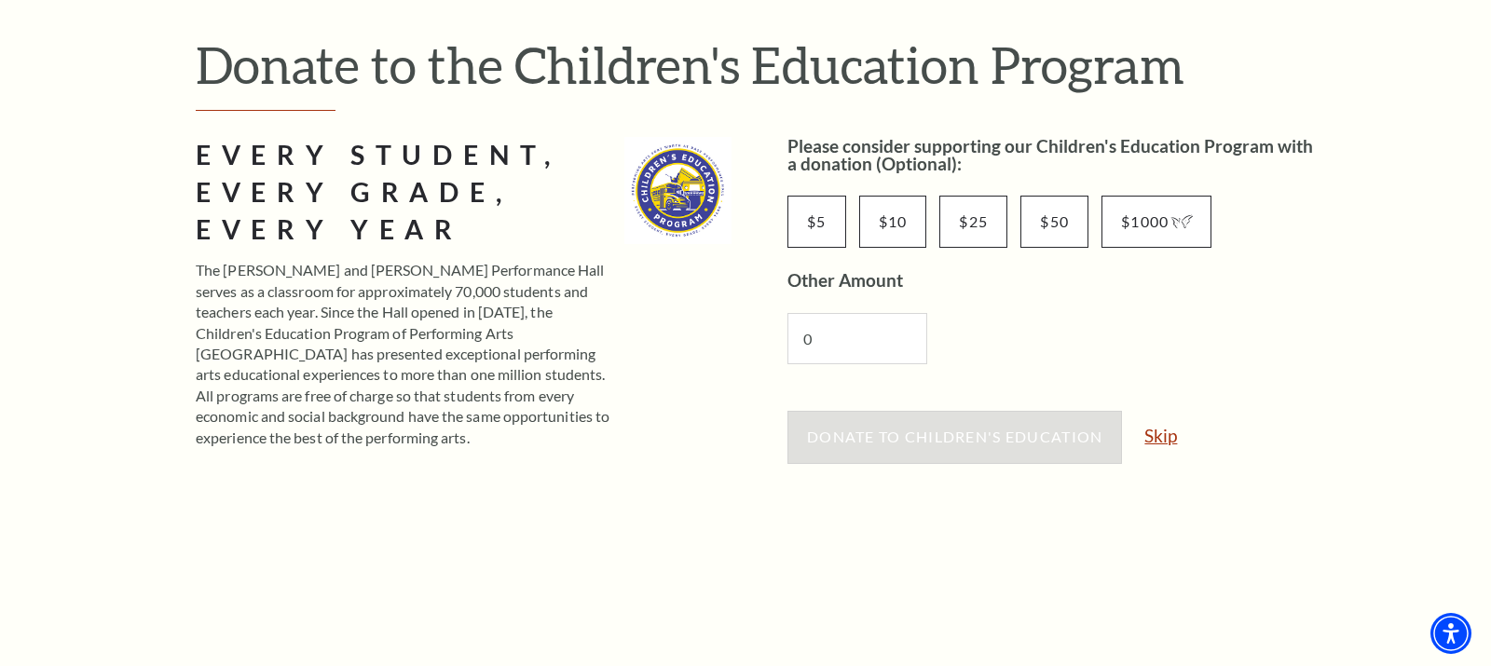
click at [1150, 430] on link "Skip" at bounding box center [1160, 436] width 33 height 18
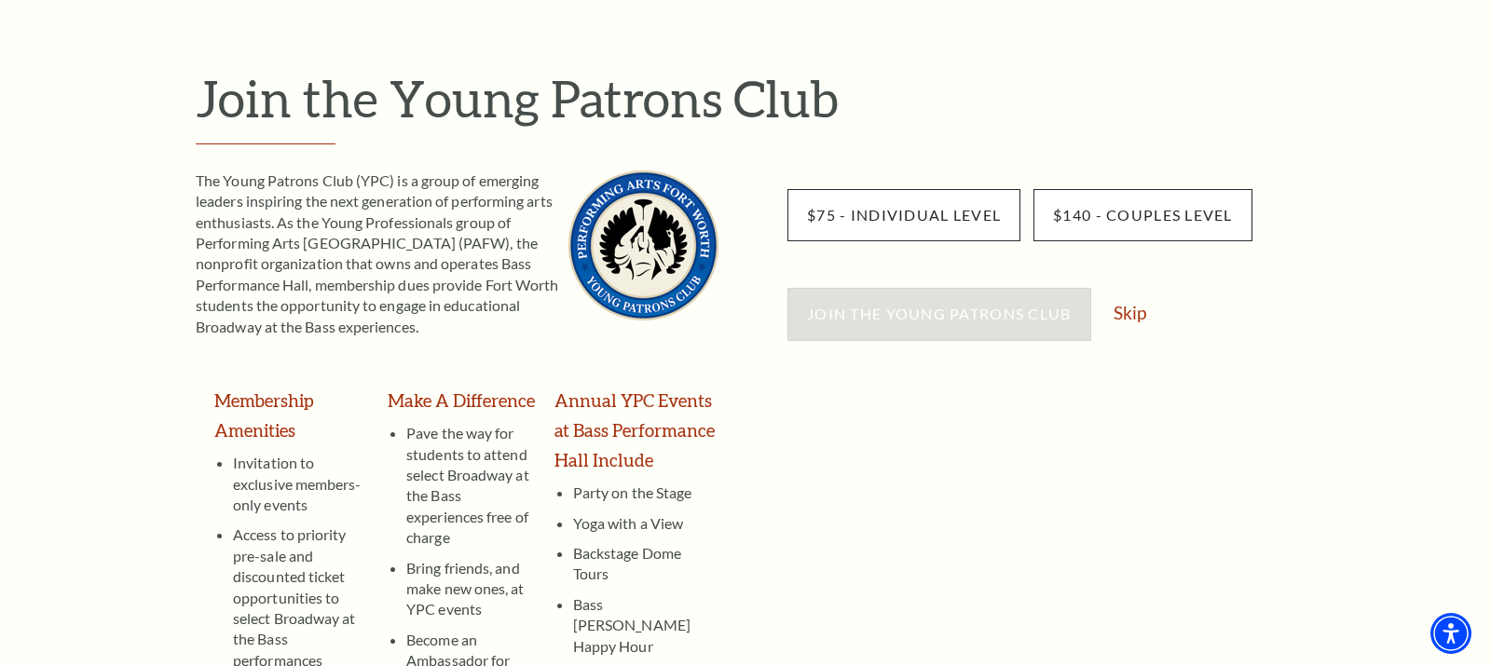
scroll to position [203, 0]
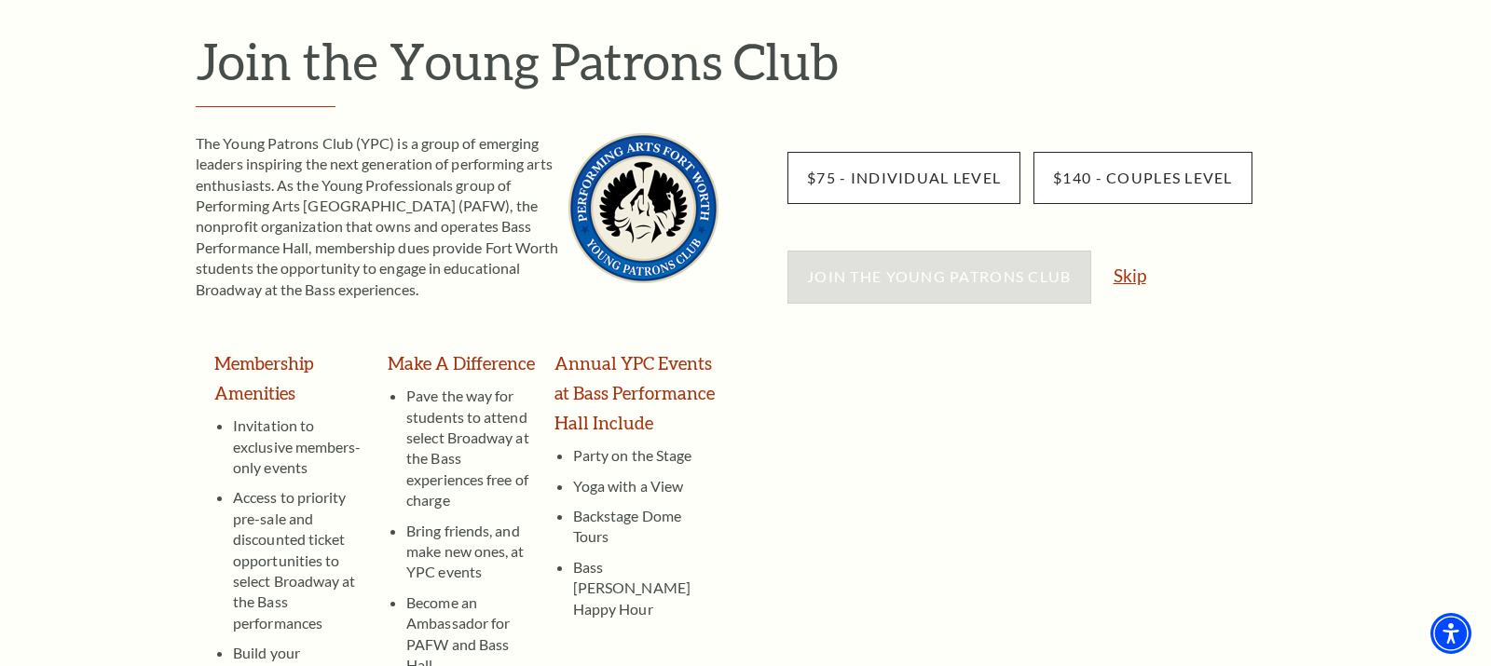
click at [1128, 274] on link "Skip" at bounding box center [1129, 275] width 33 height 18
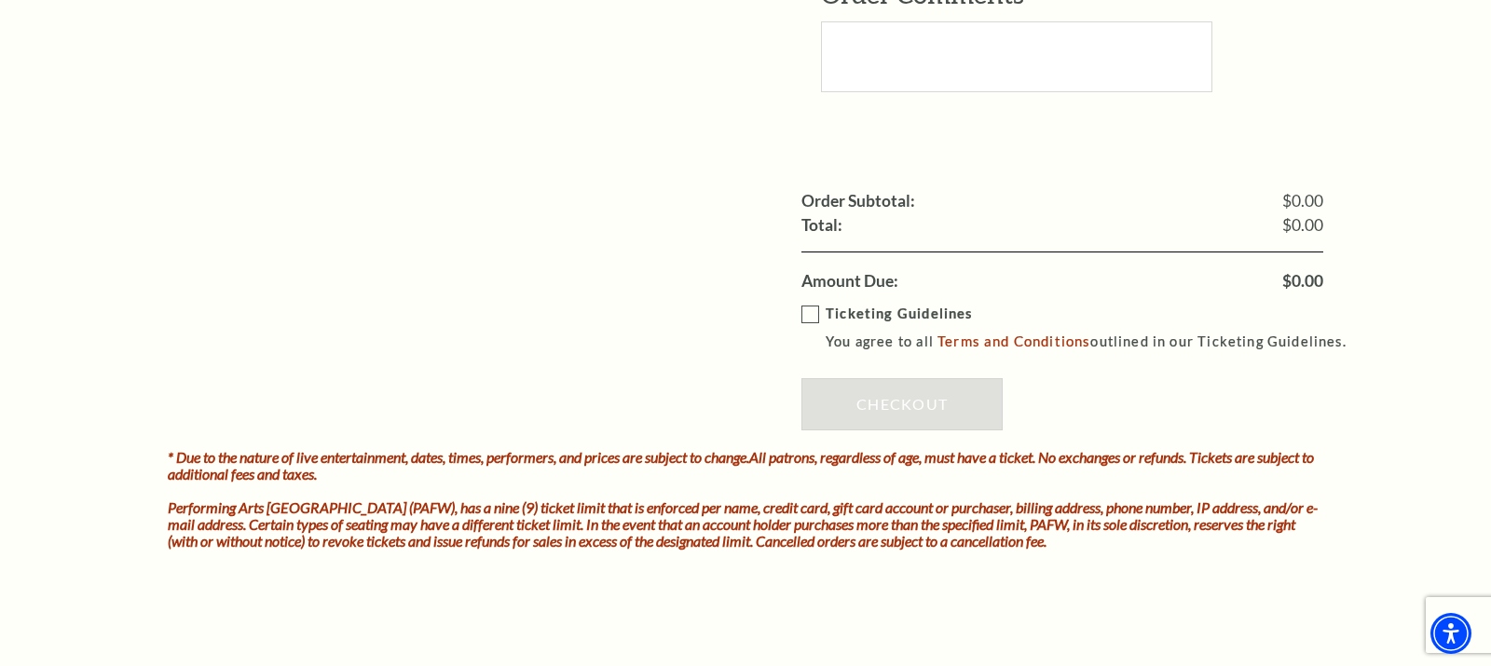
scroll to position [2158, 0]
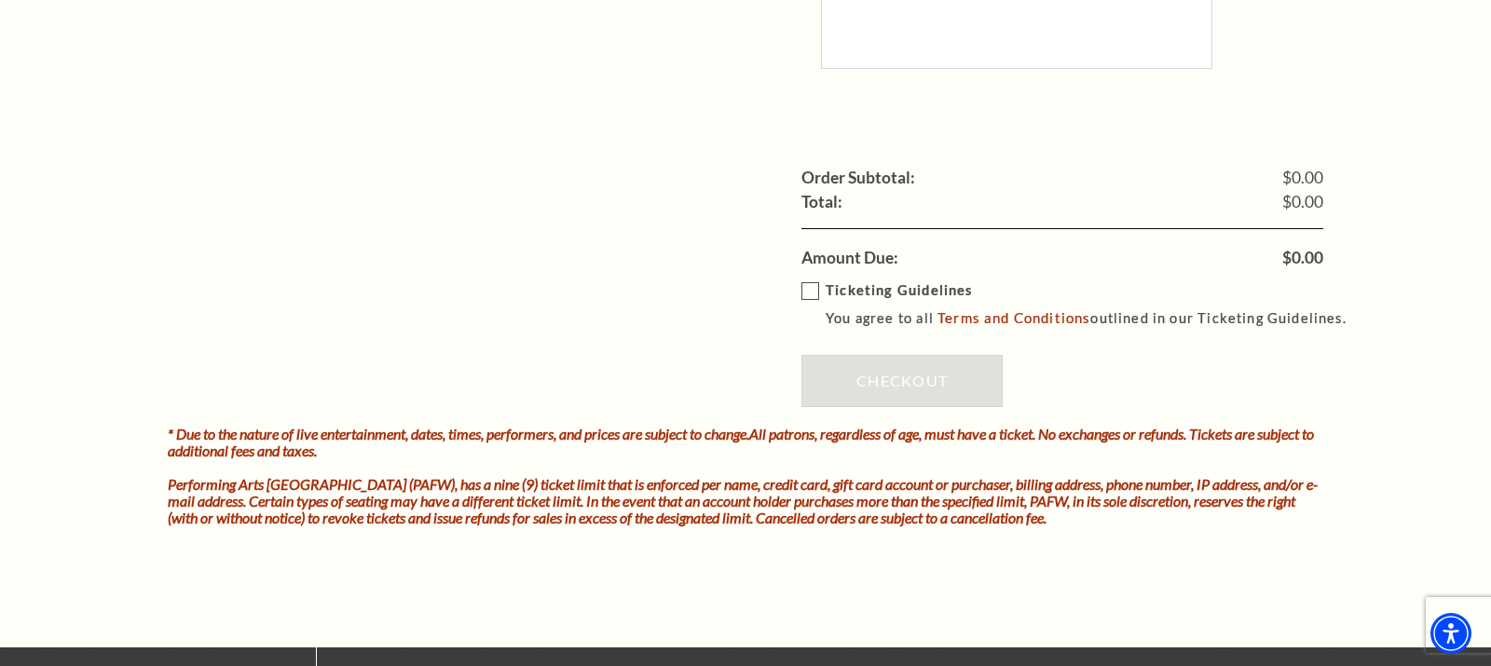
click at [807, 280] on label "Ticketing Guidelines You agree to all Terms and Conditions outlined in our Tick…" at bounding box center [1082, 305] width 562 height 51
click at [0, 0] on input "Ticketing Guidelines You agree to all Terms and Conditions outlined in our Tick…" at bounding box center [0, 0] width 0 height 0
click at [897, 355] on link "Checkout" at bounding box center [901, 381] width 201 height 52
